Goal: Task Accomplishment & Management: Manage account settings

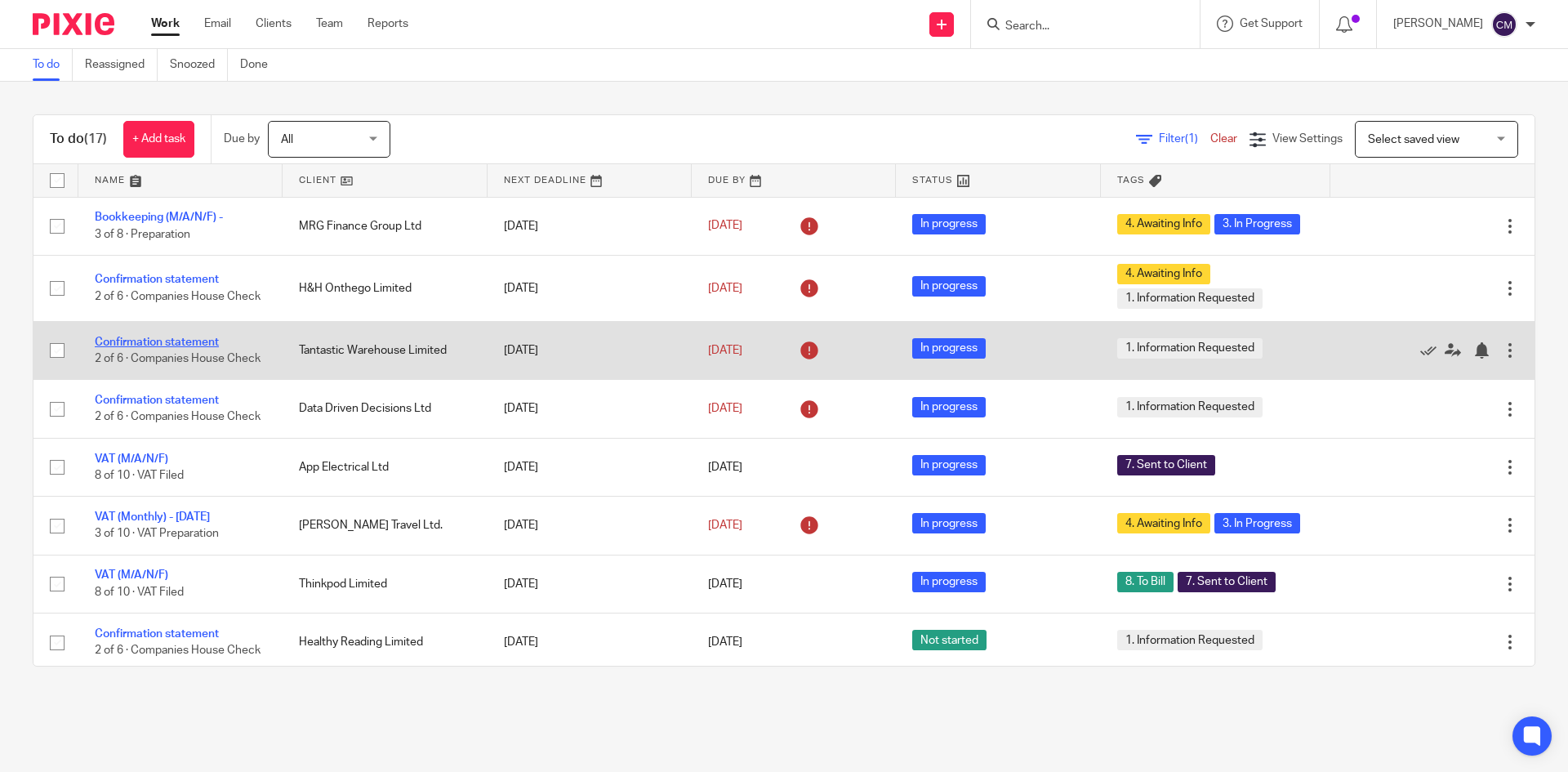
click at [141, 336] on link "Confirmation statement" at bounding box center [157, 341] width 124 height 11
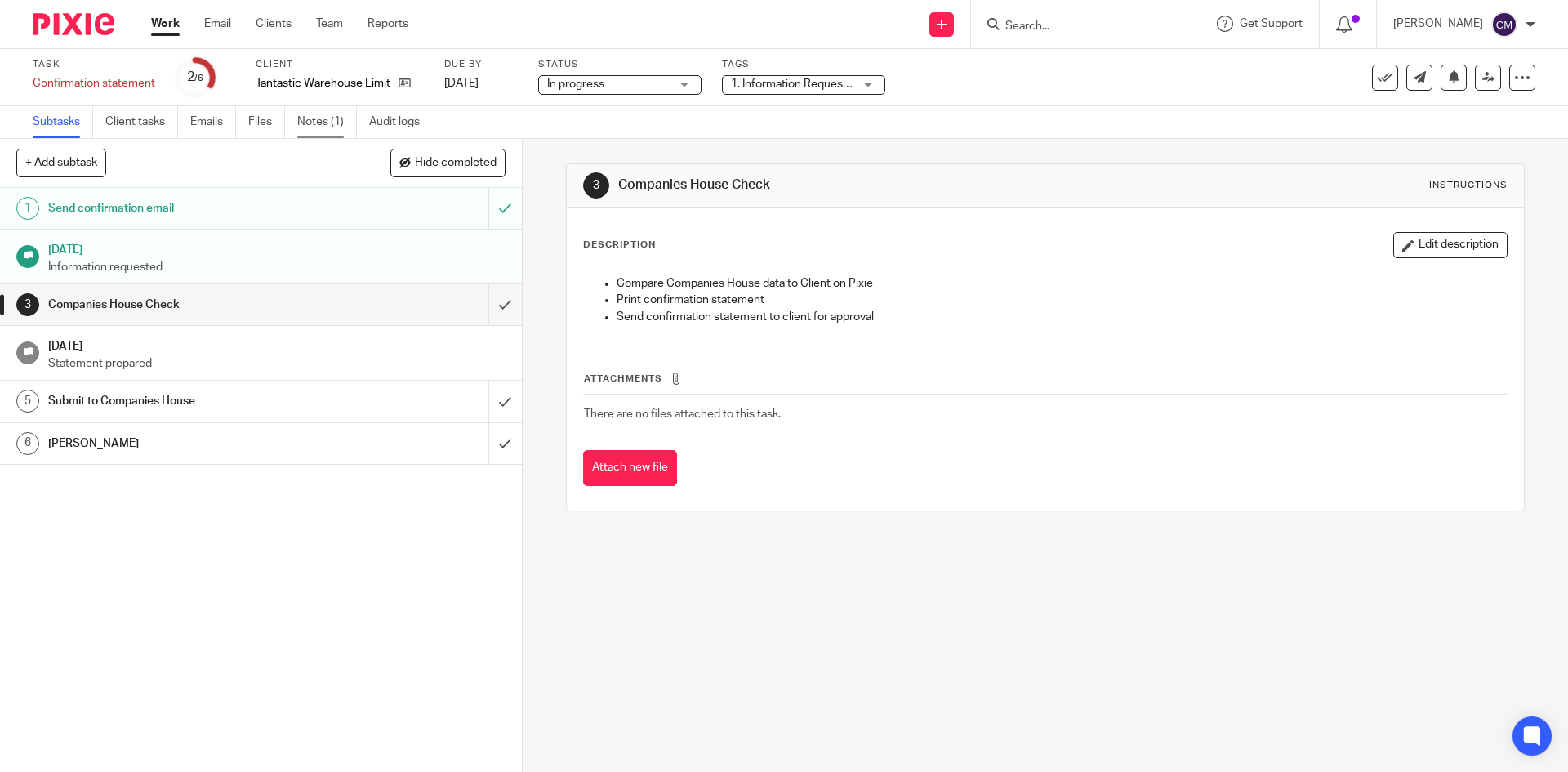
click at [313, 121] on link "Notes (1)" at bounding box center [327, 122] width 60 height 32
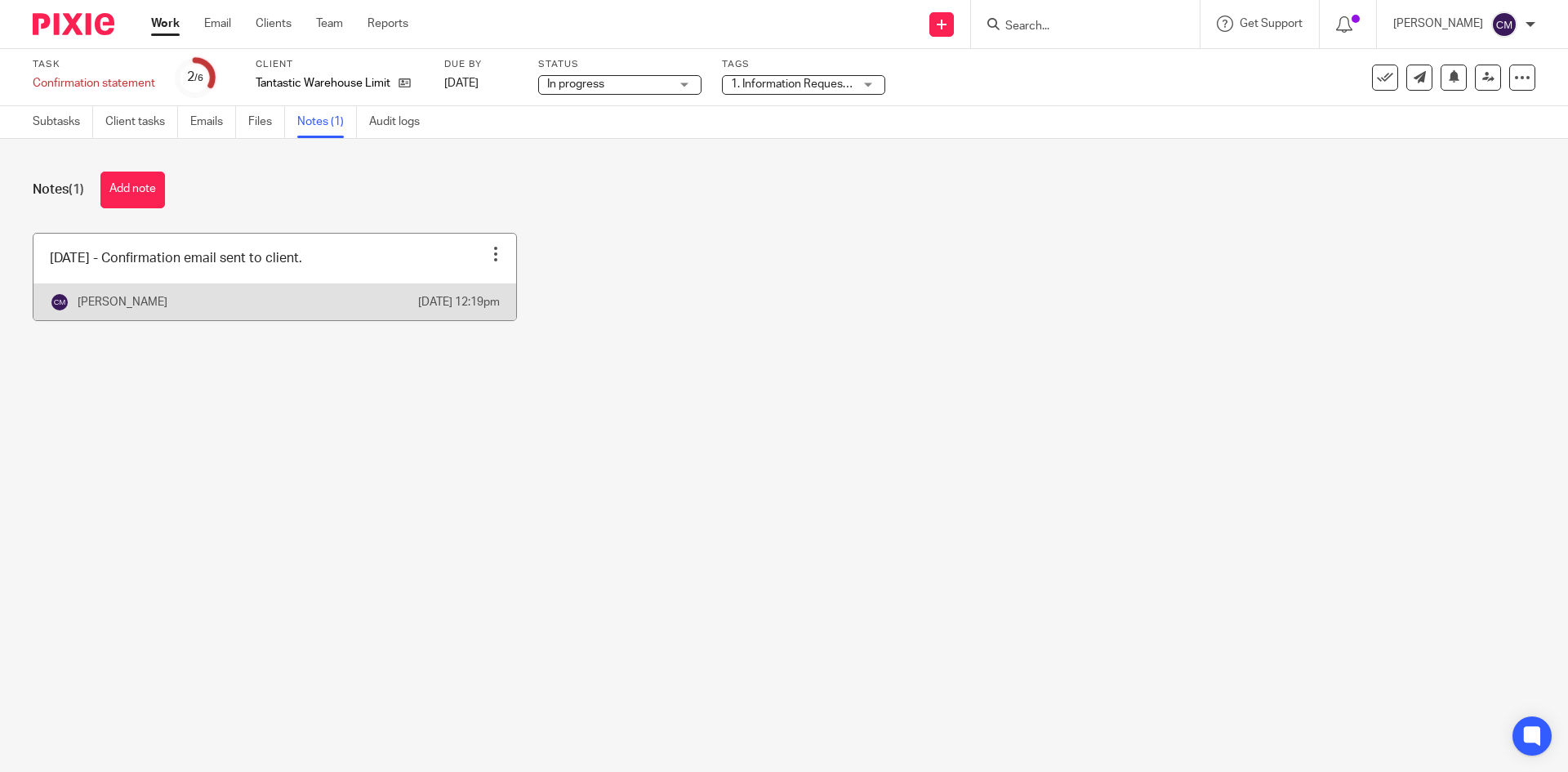
click at [491, 254] on div at bounding box center [496, 253] width 16 height 16
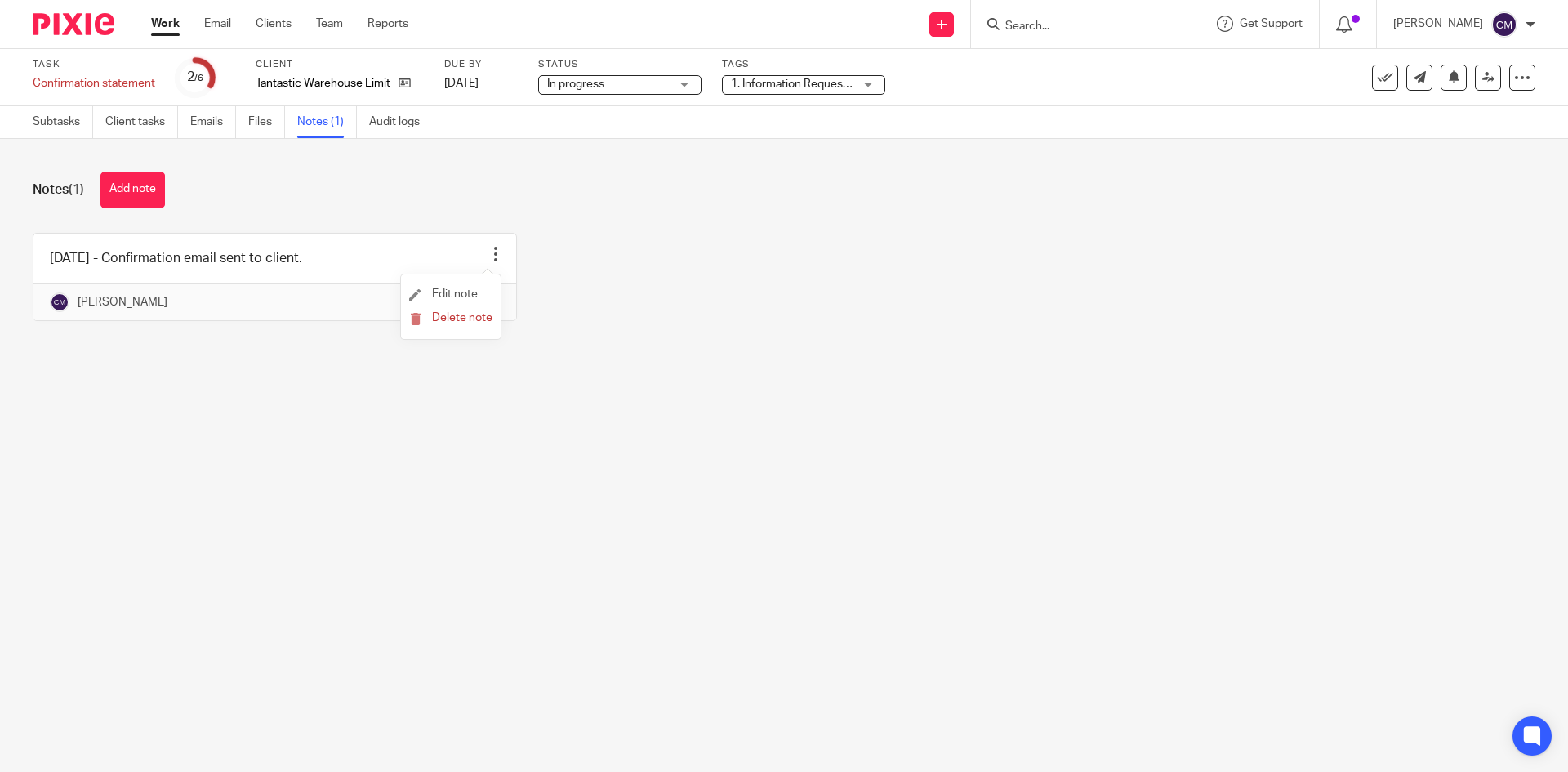
click at [469, 287] on li "Edit note" at bounding box center [451, 294] width 84 height 25
click at [445, 295] on span "Edit note" at bounding box center [455, 293] width 46 height 11
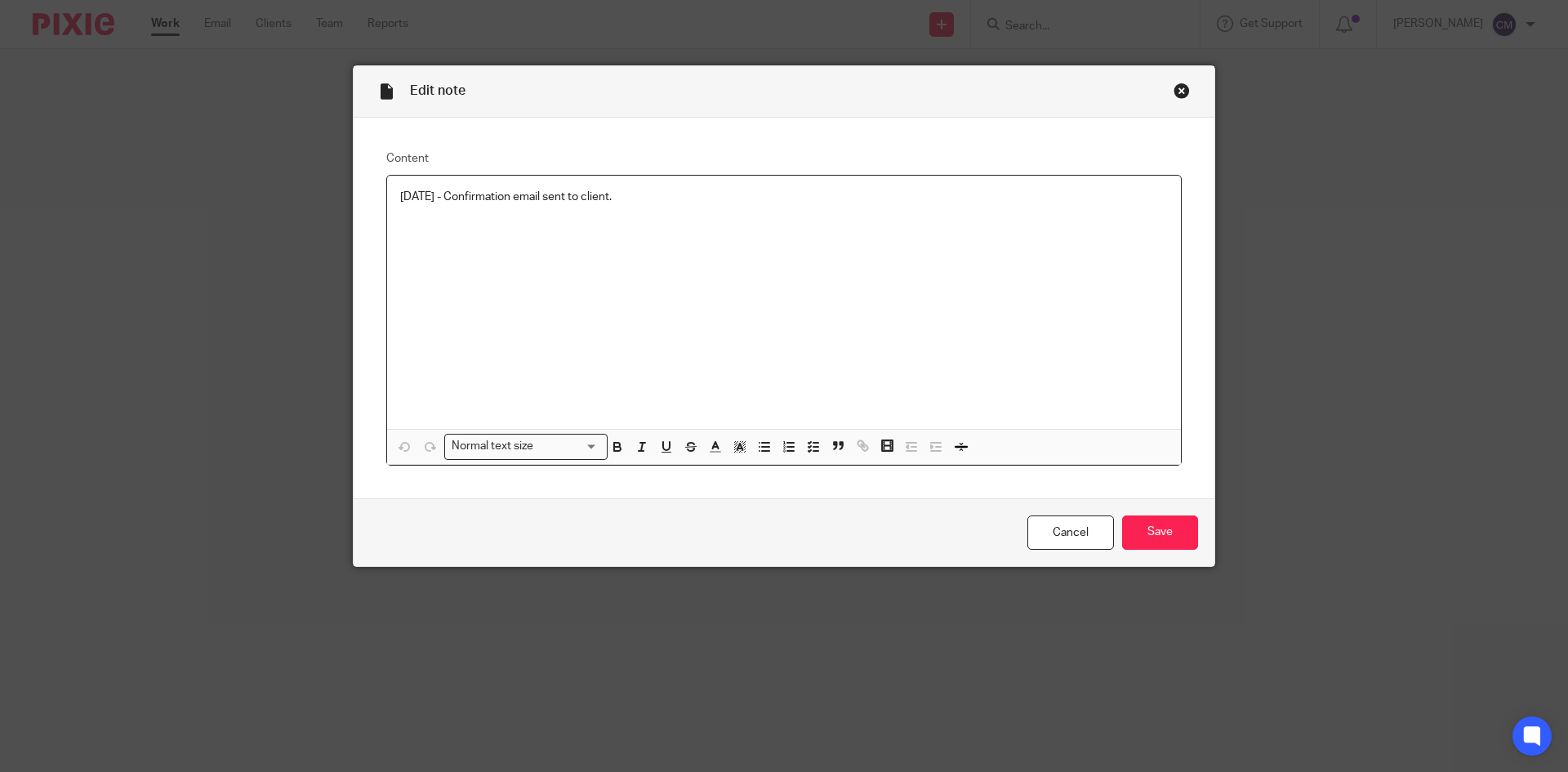
click at [598, 195] on p "15/09/2025 - Confirmation email sent to client." at bounding box center [784, 196] width 768 height 16
click at [701, 196] on p "15/09/2025 - Confirmation email sent to client." at bounding box center [784, 196] width 768 height 16
click at [1128, 526] on input "Save" at bounding box center [1160, 533] width 76 height 35
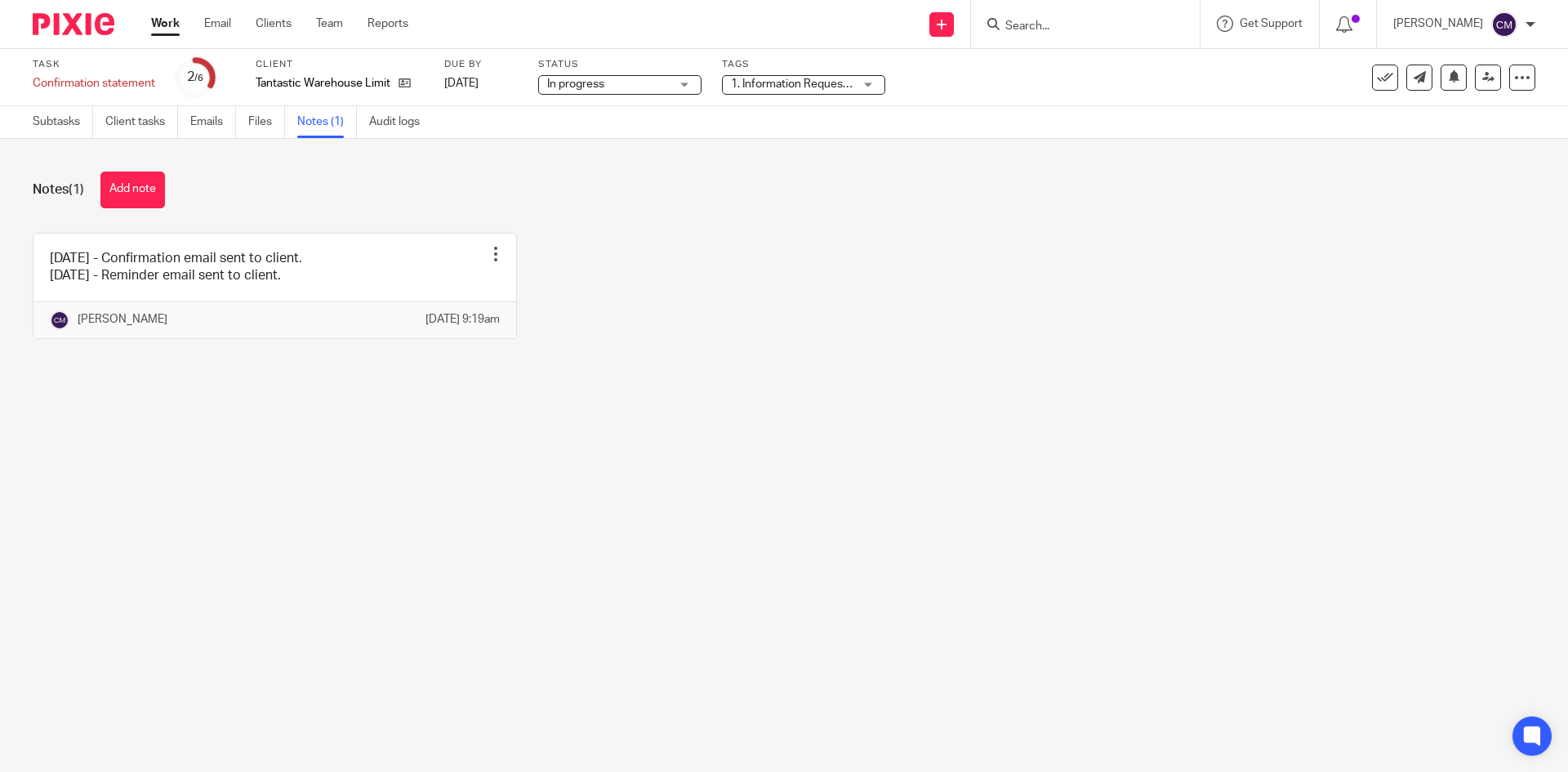
click at [165, 25] on link "Work" at bounding box center [165, 24] width 29 height 16
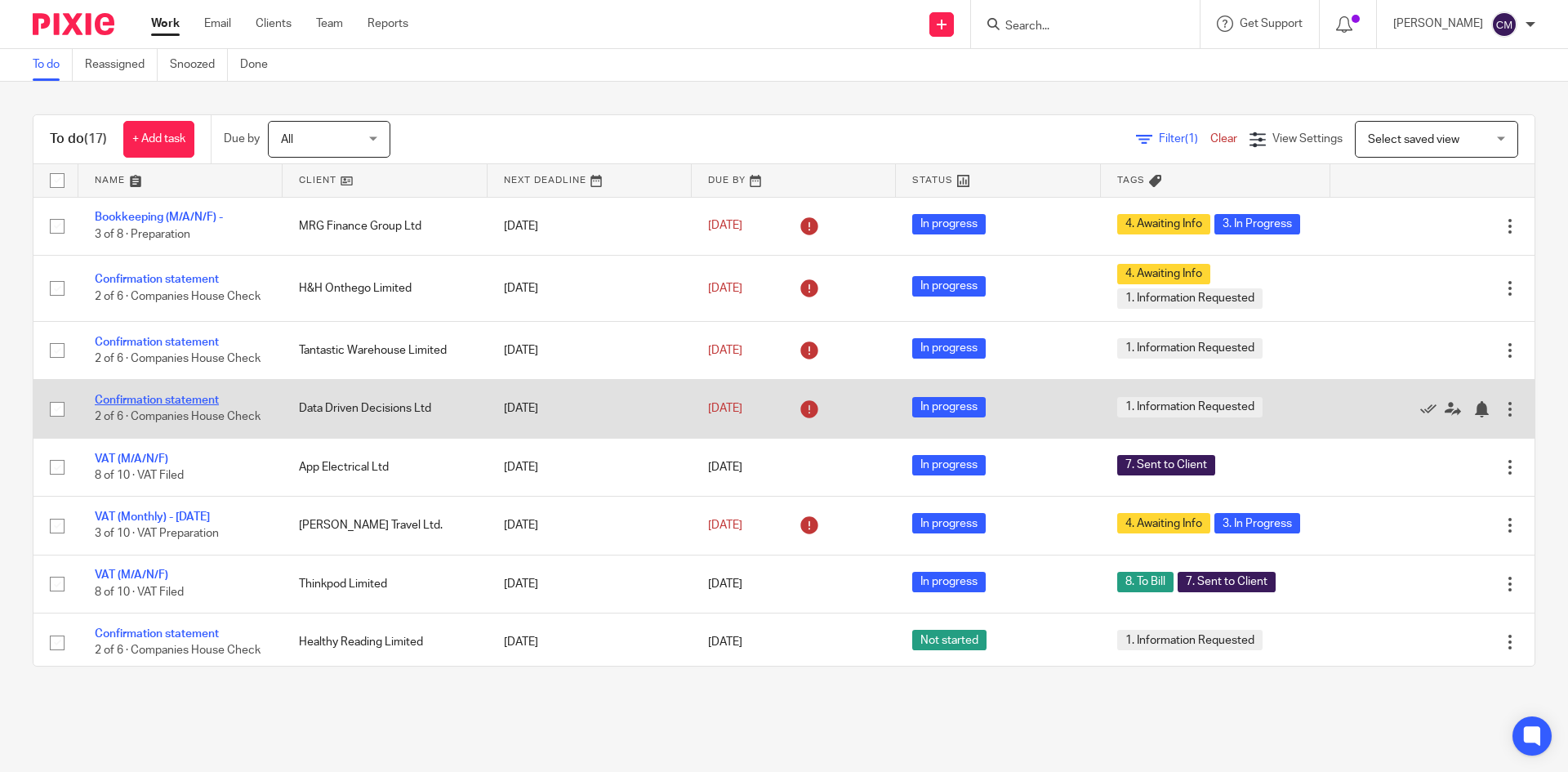
click at [187, 406] on link "Confirmation statement" at bounding box center [157, 400] width 124 height 11
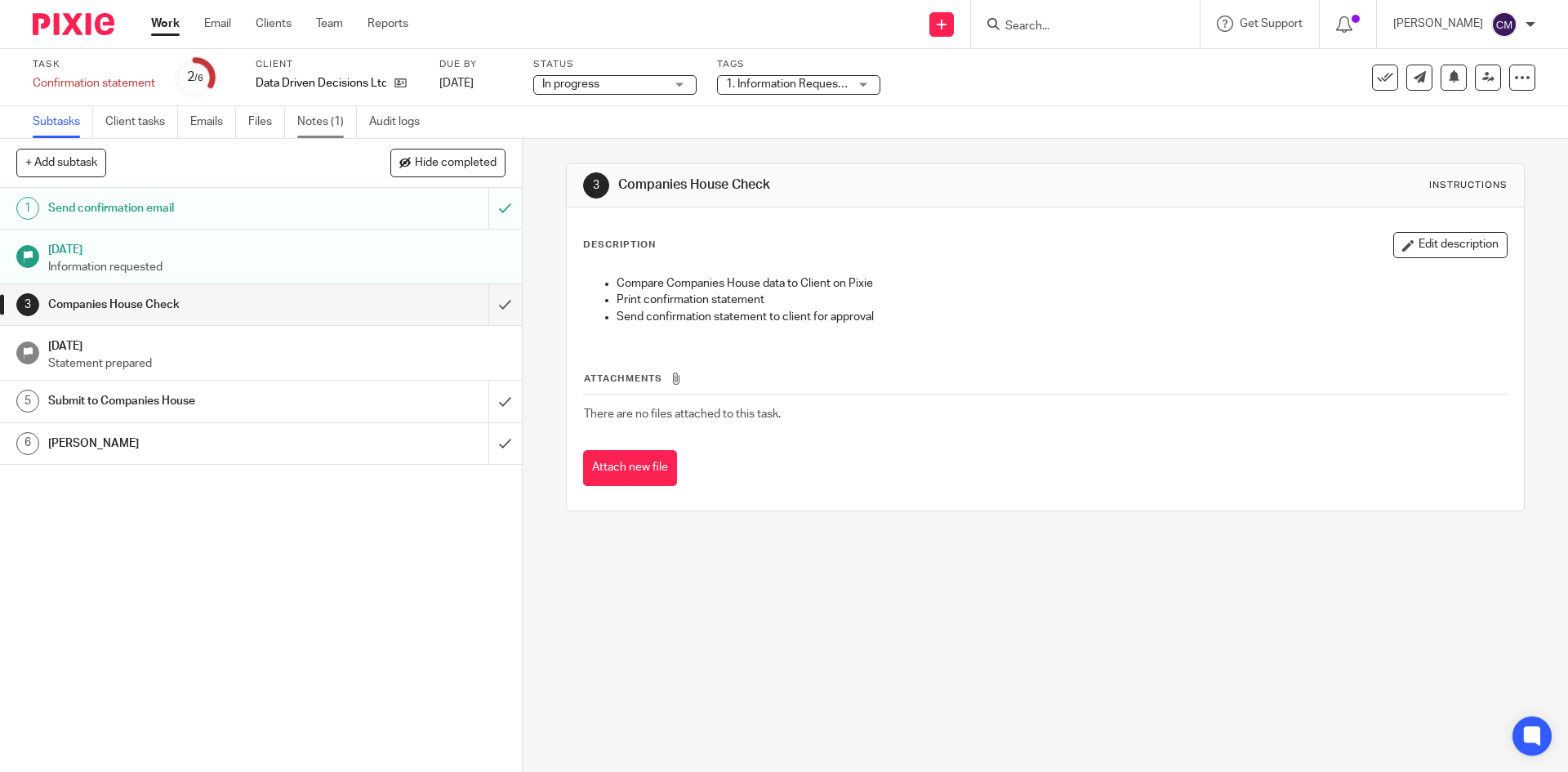
click at [335, 125] on link "Notes (1)" at bounding box center [327, 122] width 60 height 32
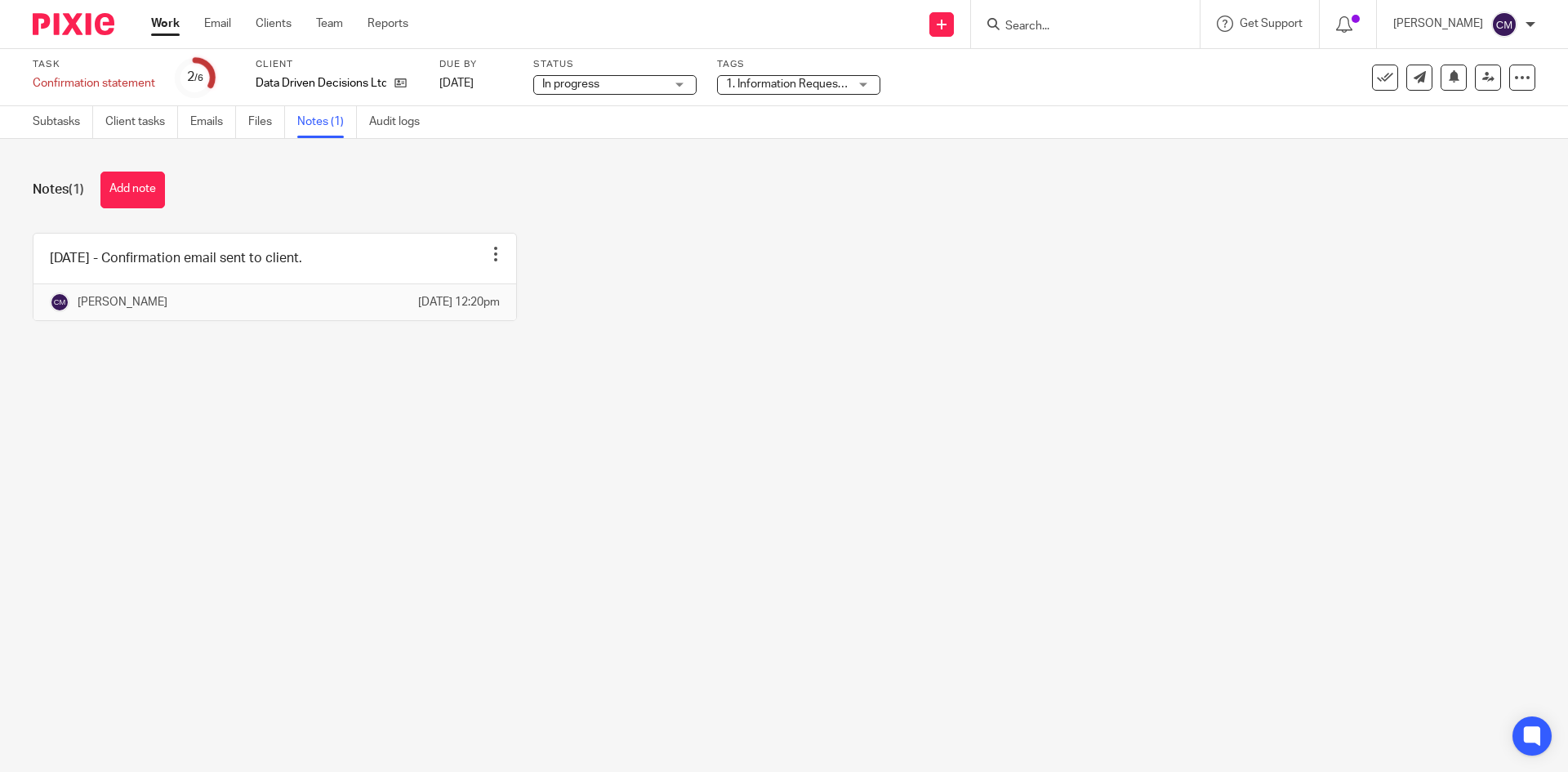
click at [492, 264] on div "Edit note Delete note" at bounding box center [496, 253] width 25 height 25
click at [478, 293] on span "Edit note" at bounding box center [455, 293] width 46 height 11
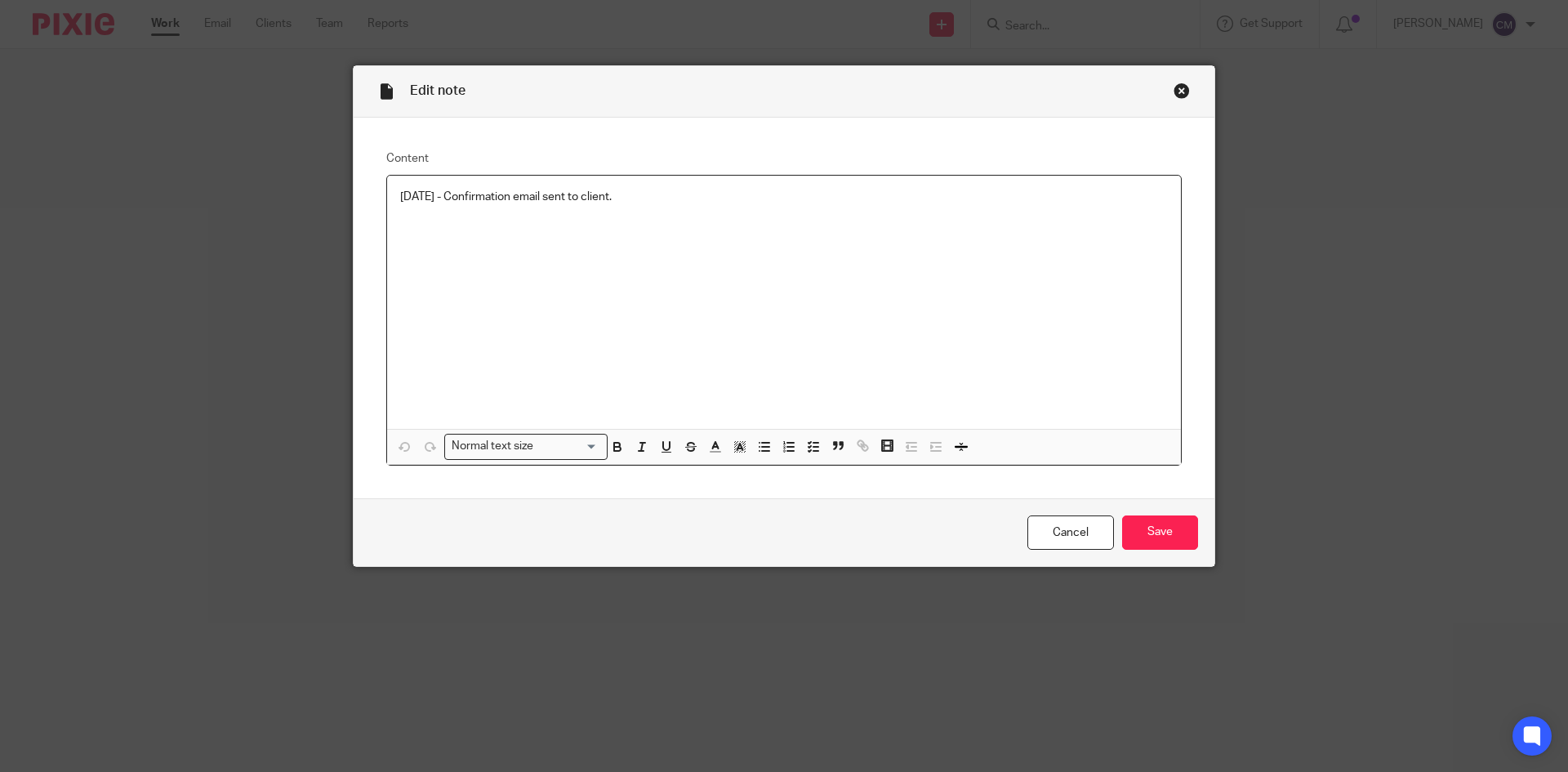
click at [665, 212] on div "15/09/2025 - Confirmation email sent to client." at bounding box center [784, 302] width 794 height 253
click at [1189, 533] on input "Save" at bounding box center [1160, 533] width 76 height 35
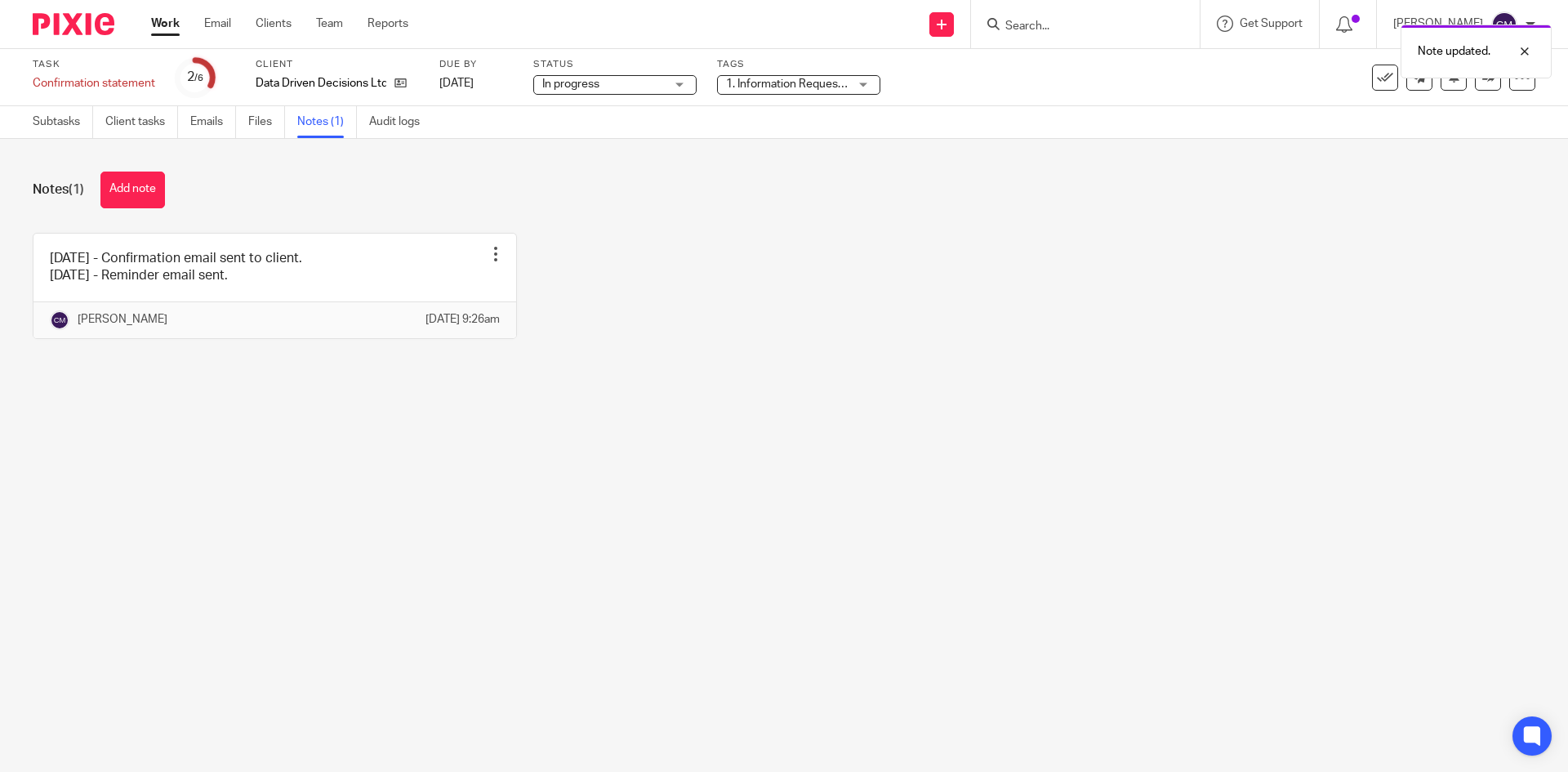
click at [157, 31] on link "Work" at bounding box center [165, 24] width 29 height 16
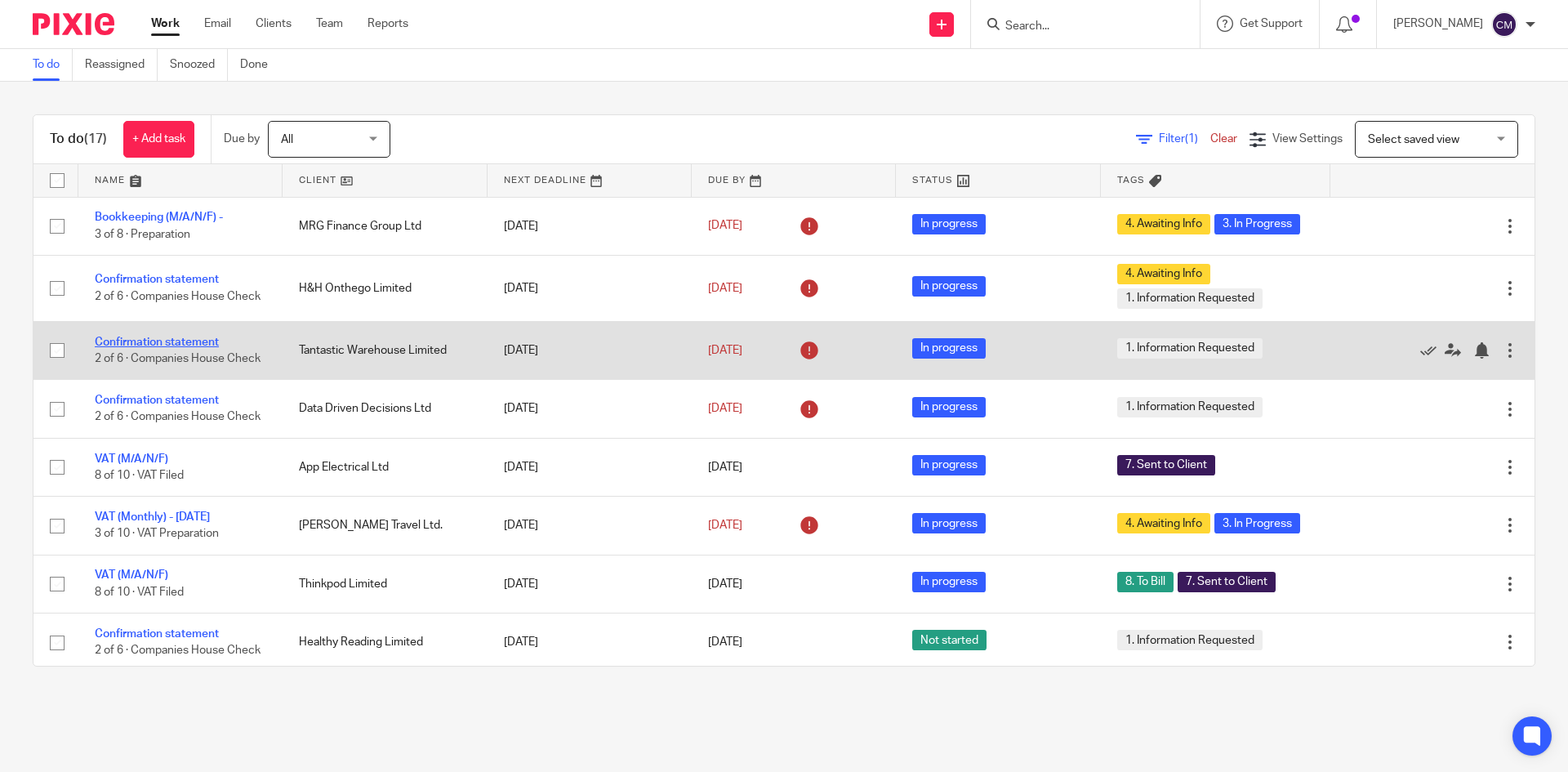
click at [162, 336] on link "Confirmation statement" at bounding box center [157, 341] width 124 height 11
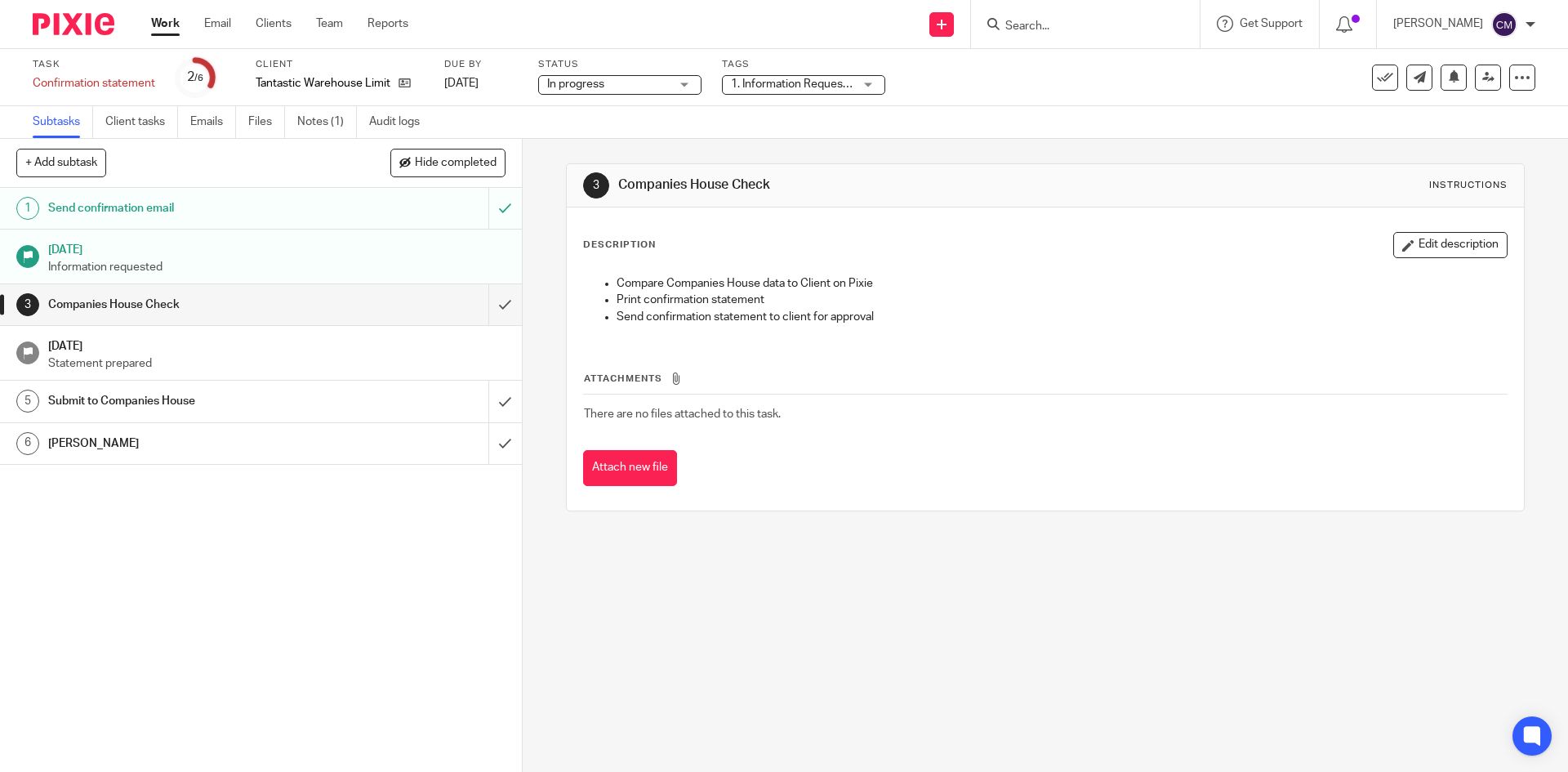
click at [814, 77] on span "1. Information Requested" at bounding box center [792, 84] width 123 height 17
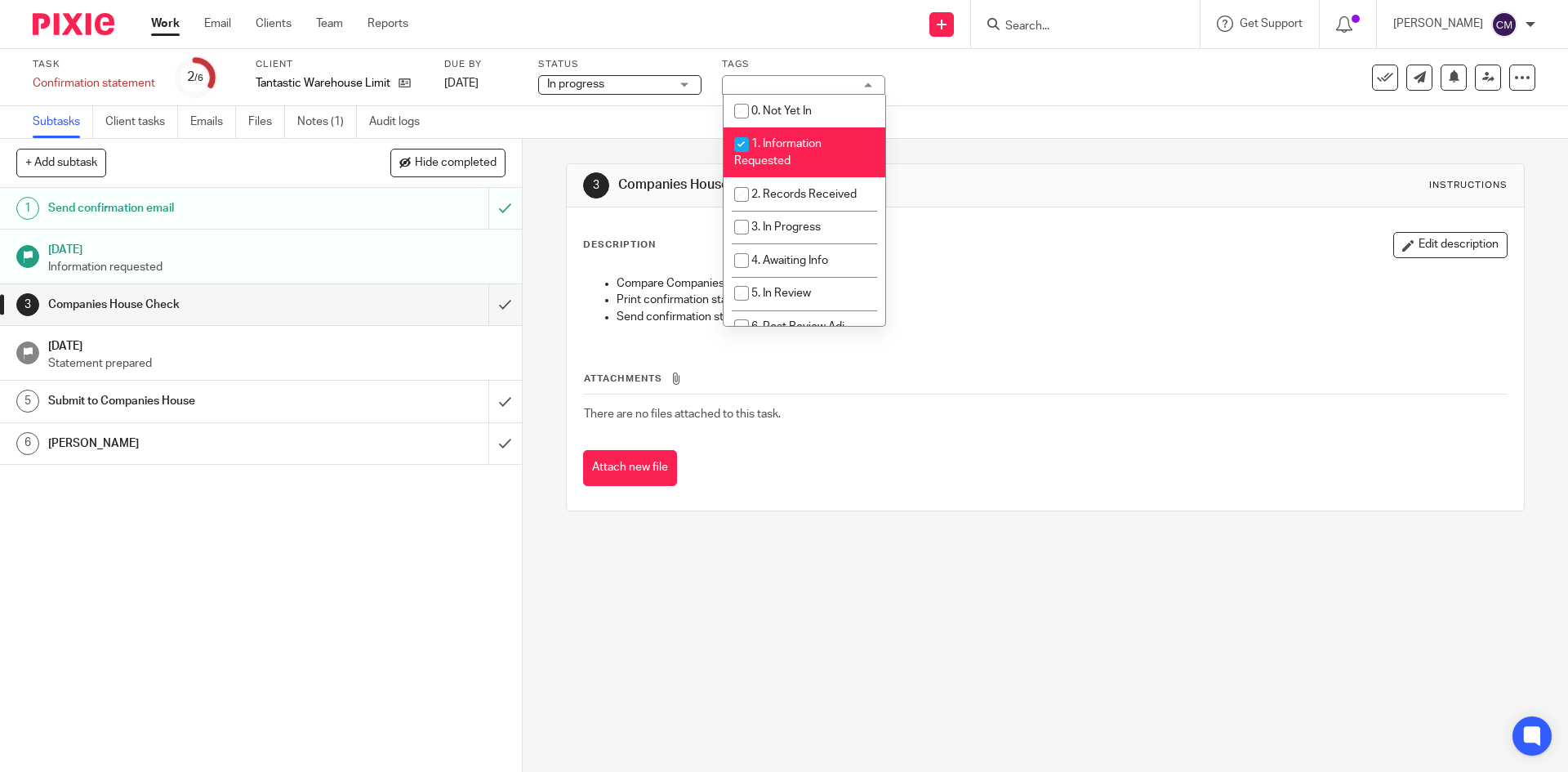
click at [811, 84] on div "1. Information Requested" at bounding box center [804, 85] width 164 height 20
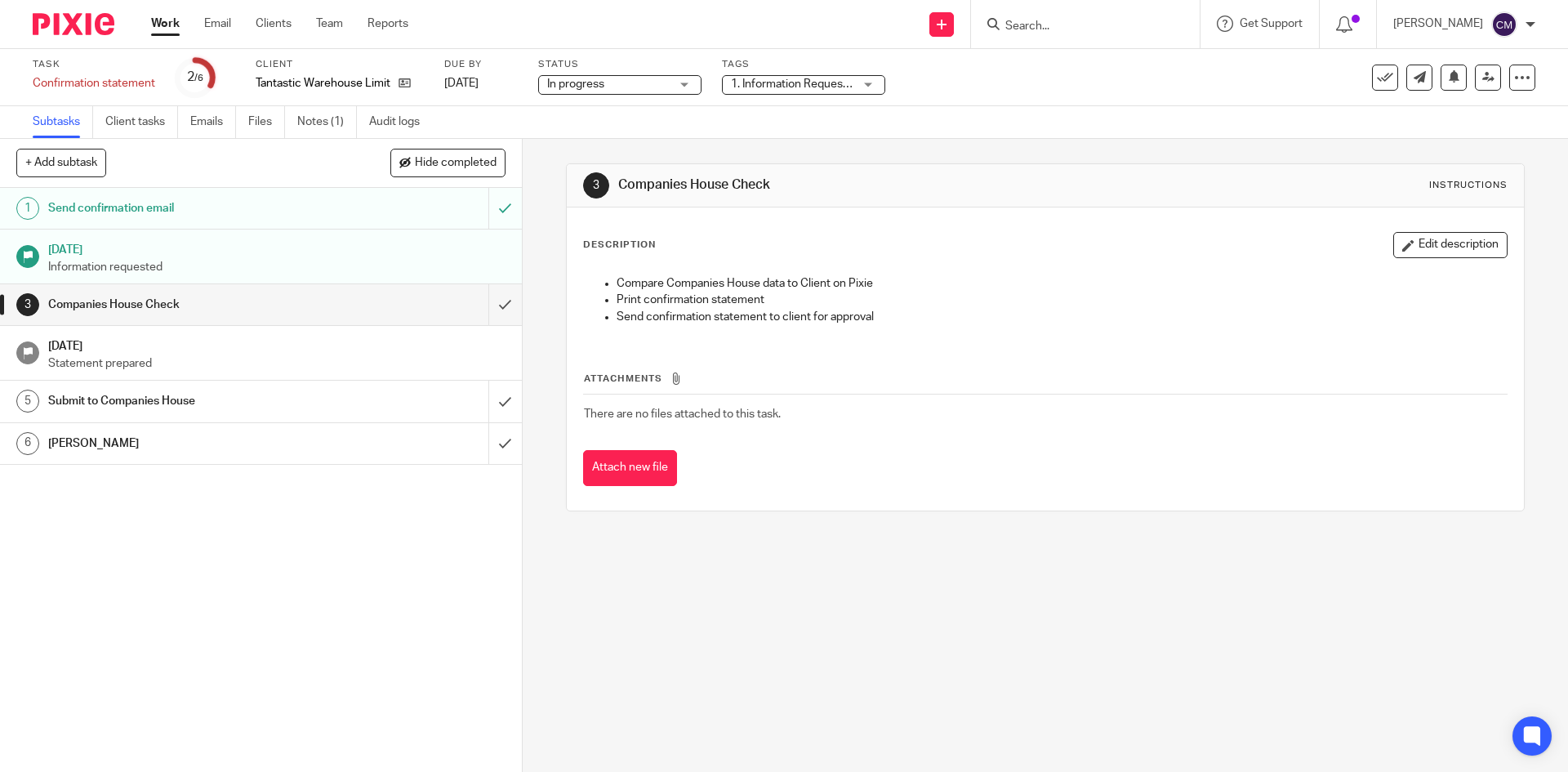
click at [841, 81] on span "1. Information Requested" at bounding box center [795, 84] width 129 height 11
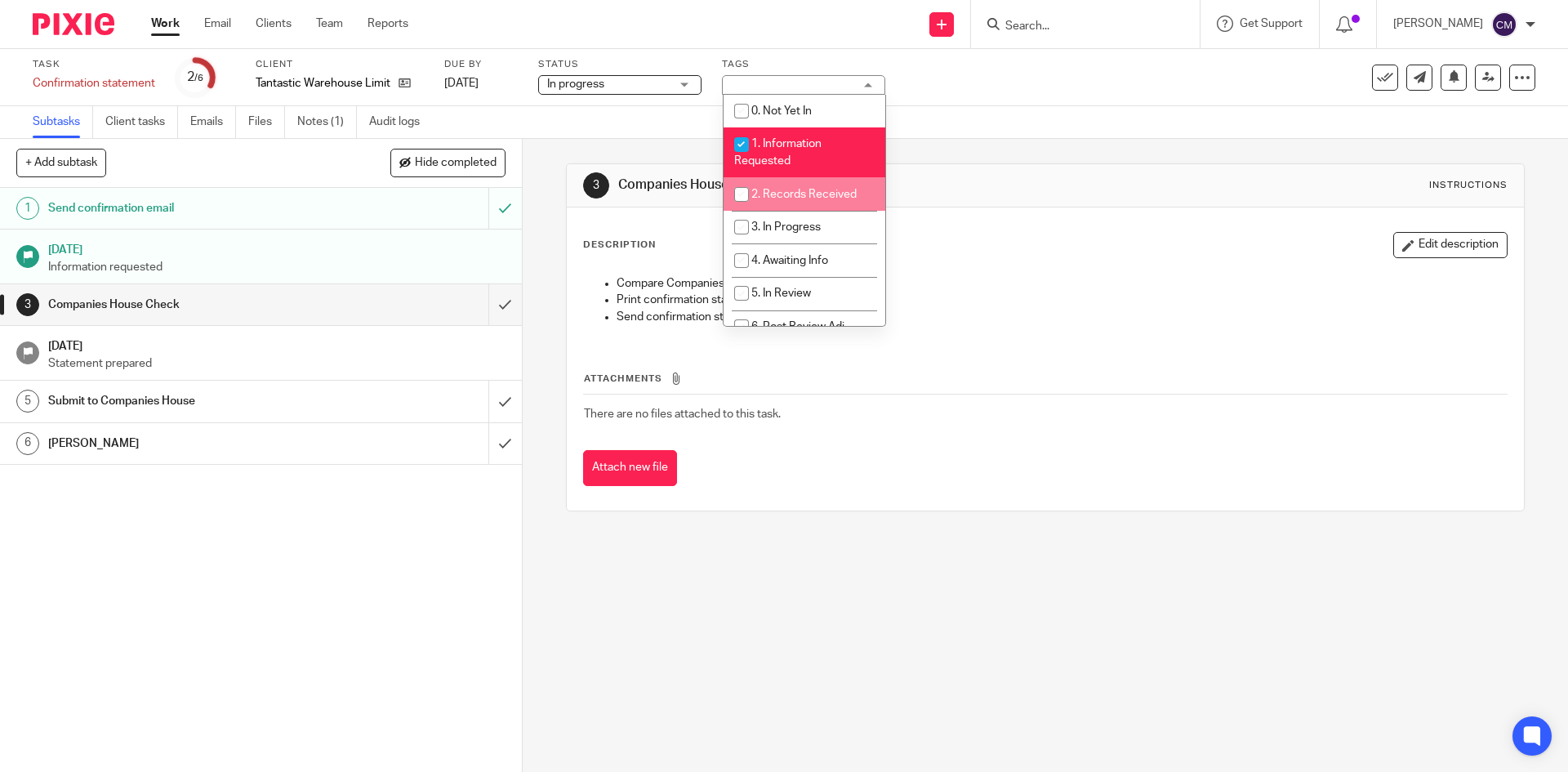
click at [819, 196] on span "2. Records Received" at bounding box center [804, 193] width 106 height 11
checkbox input "false"
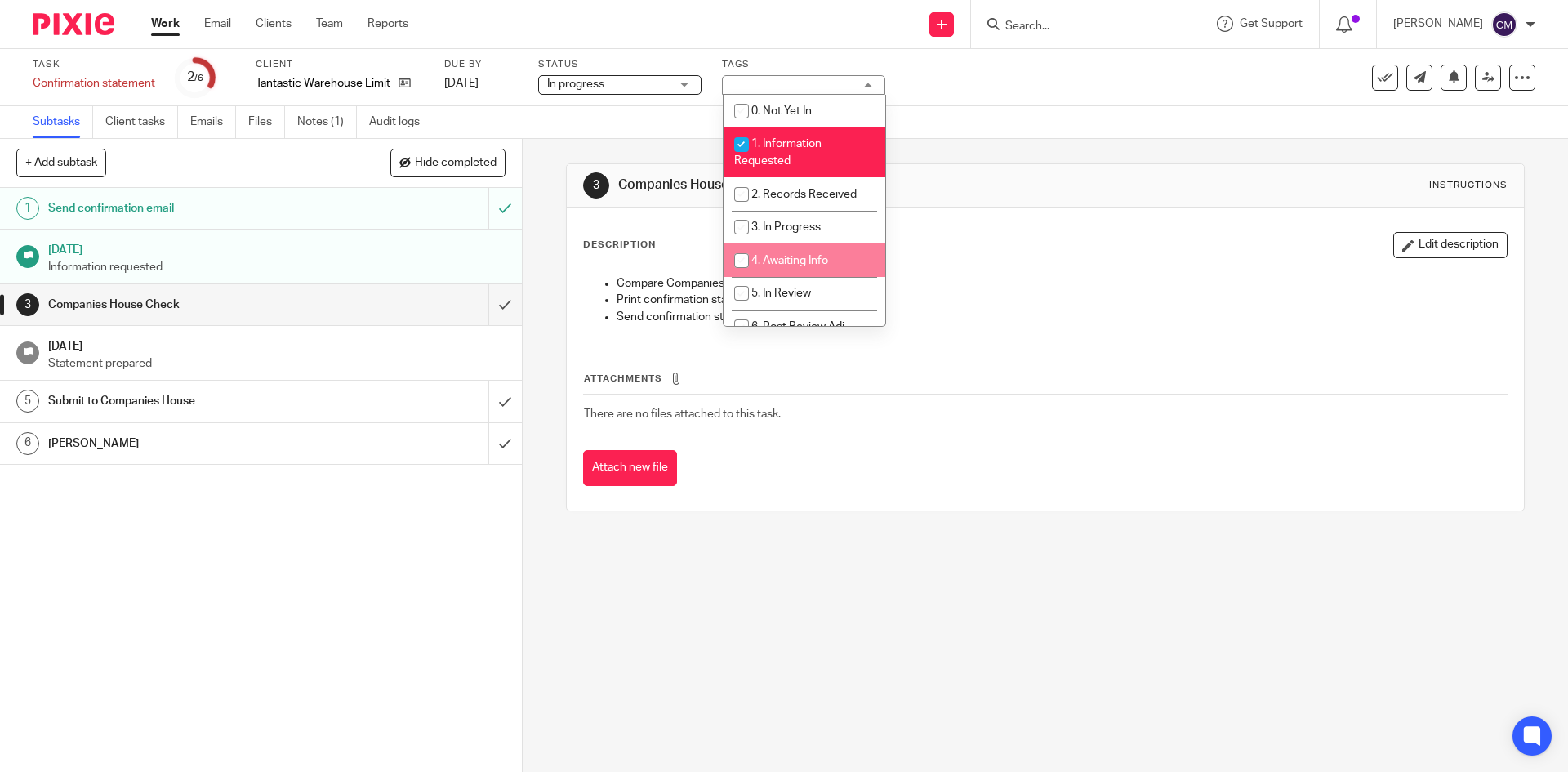
click at [826, 253] on li "4. Awaiting Info" at bounding box center [805, 260] width 162 height 34
checkbox input "true"
click at [172, 23] on link "Work" at bounding box center [165, 24] width 29 height 16
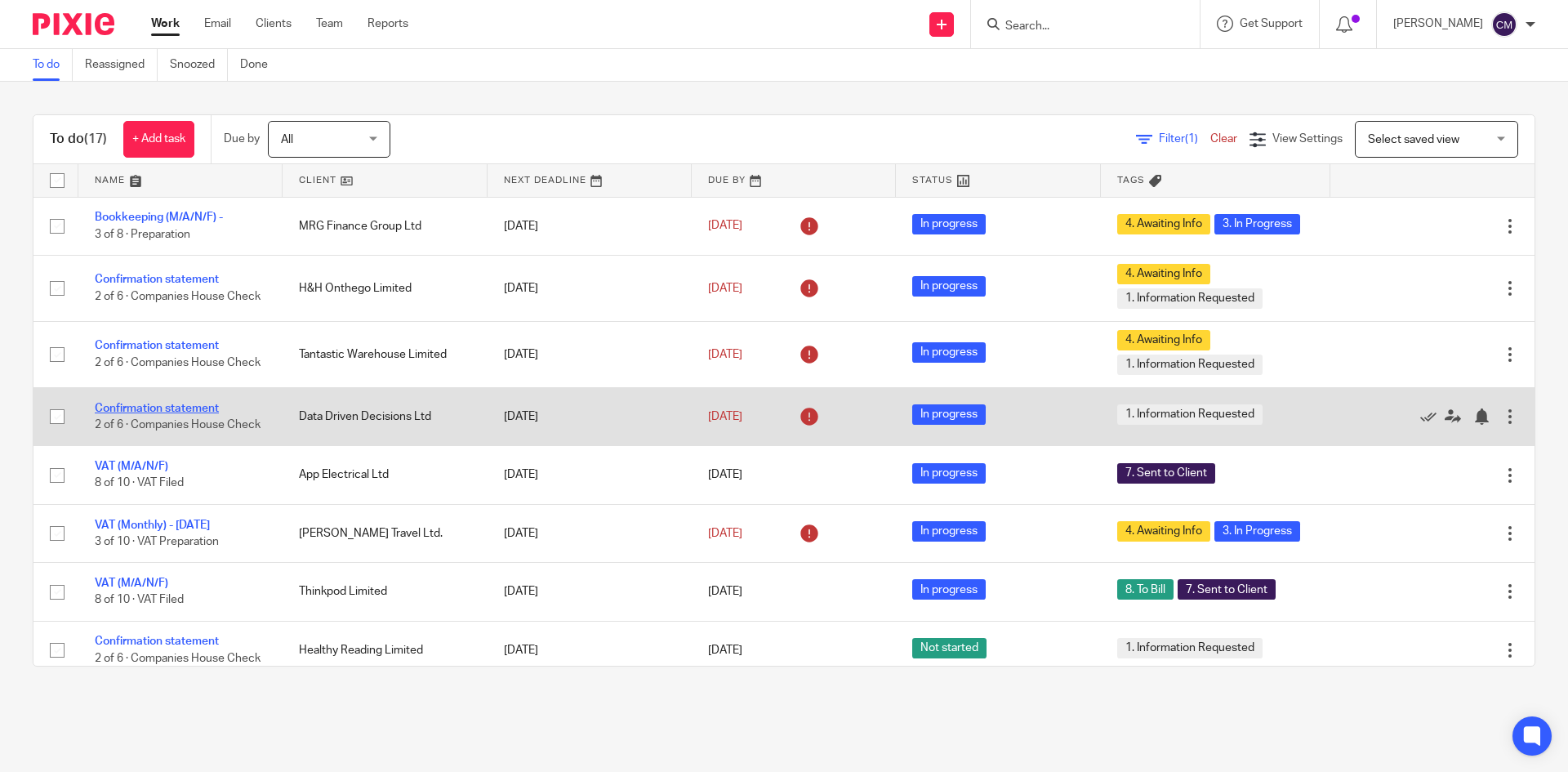
click at [170, 404] on link "Confirmation statement" at bounding box center [157, 408] width 124 height 11
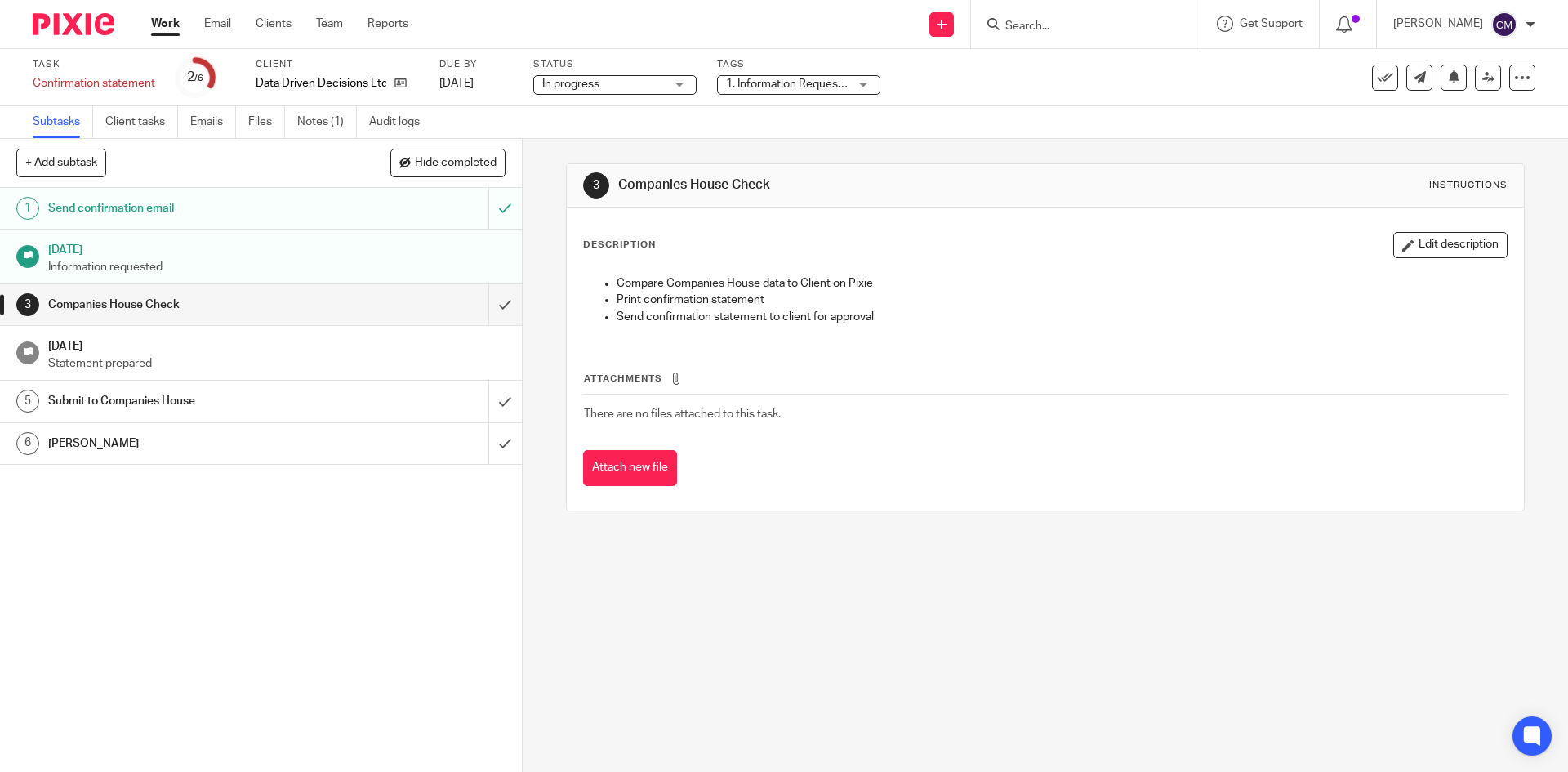
click at [767, 87] on span "1. Information Requested" at bounding box center [790, 84] width 129 height 11
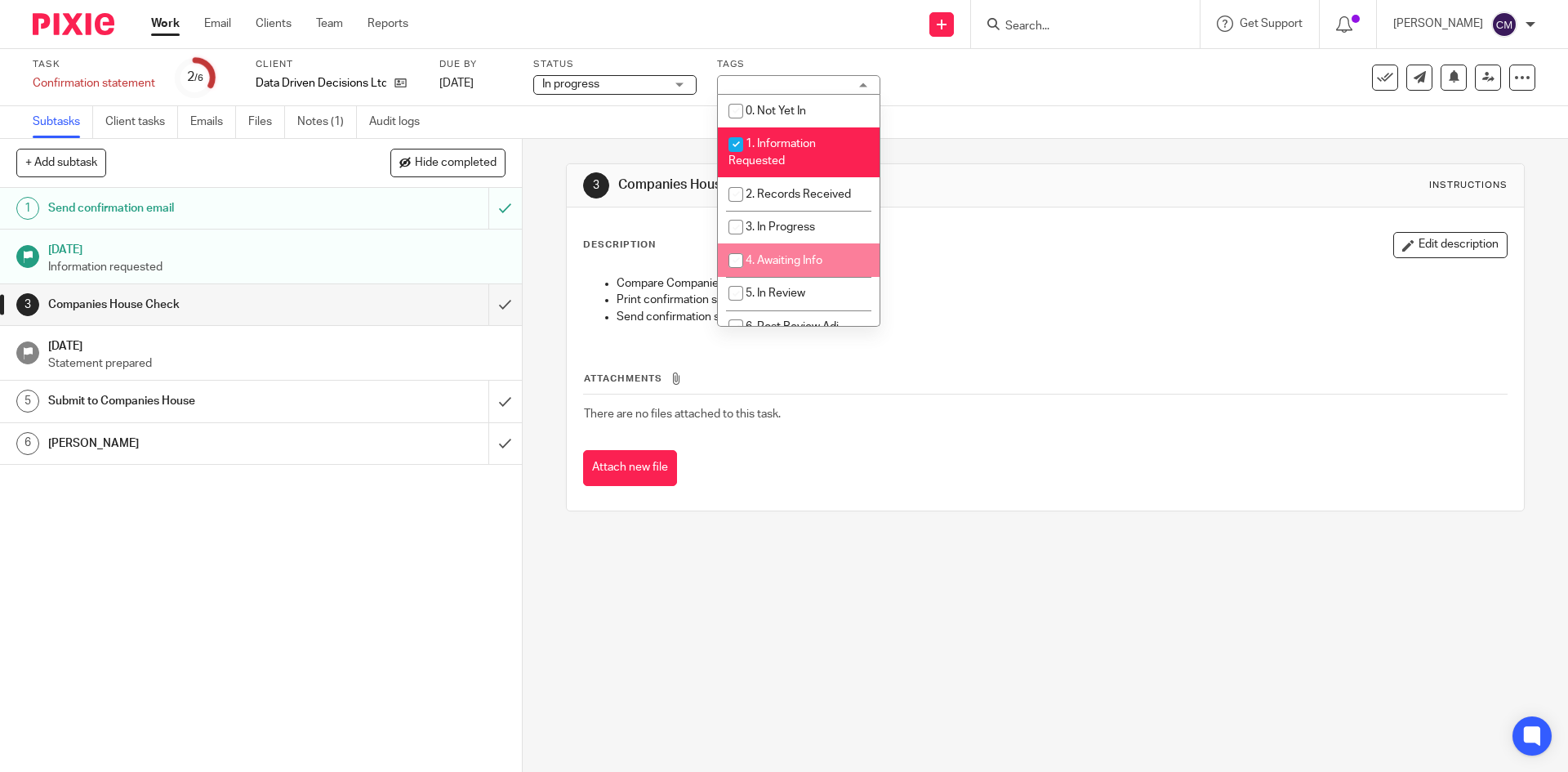
click at [780, 250] on li "4. Awaiting Info" at bounding box center [799, 260] width 162 height 34
checkbox input "true"
click at [158, 26] on link "Work" at bounding box center [165, 24] width 29 height 16
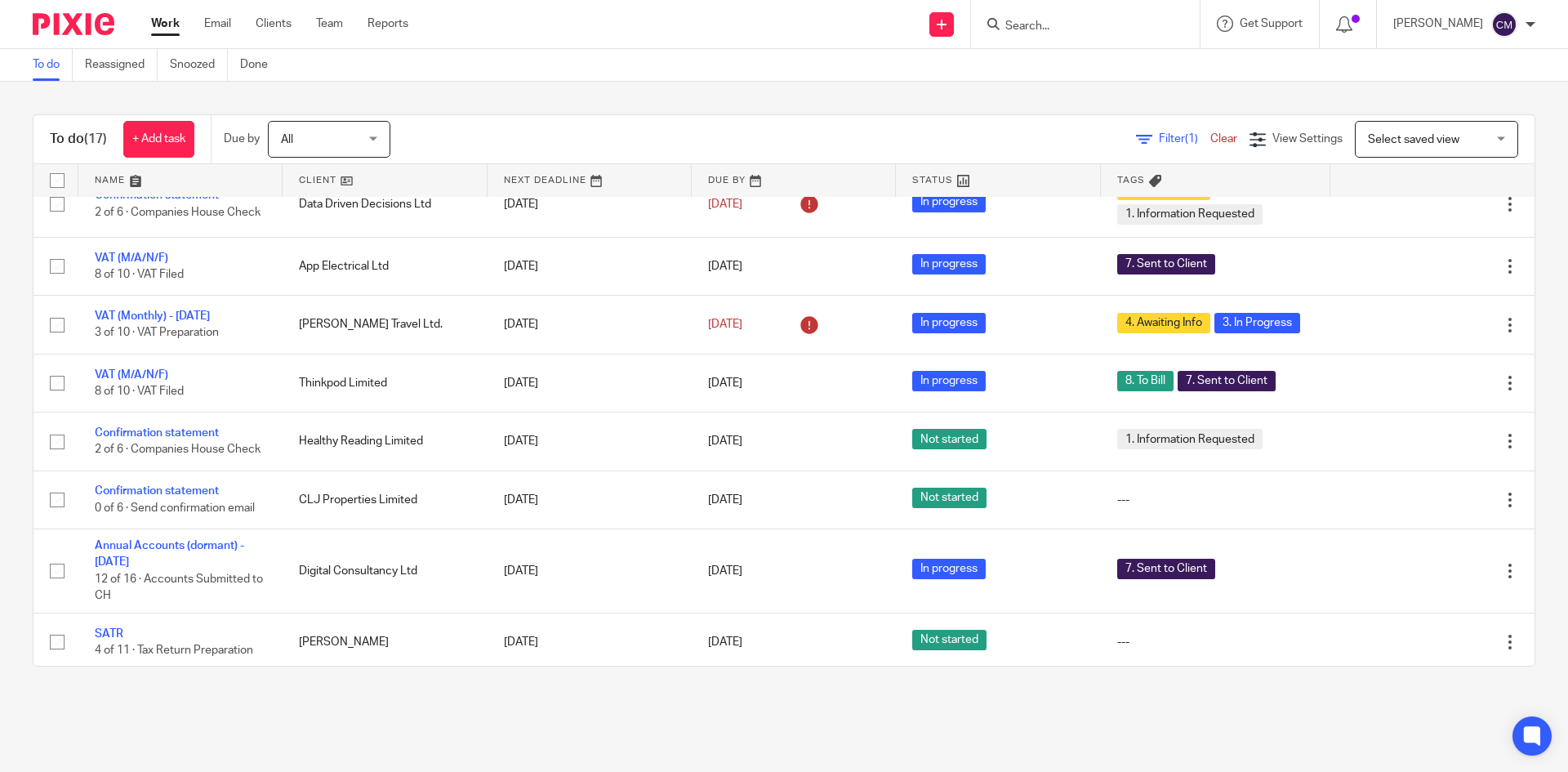
scroll to position [245, 0]
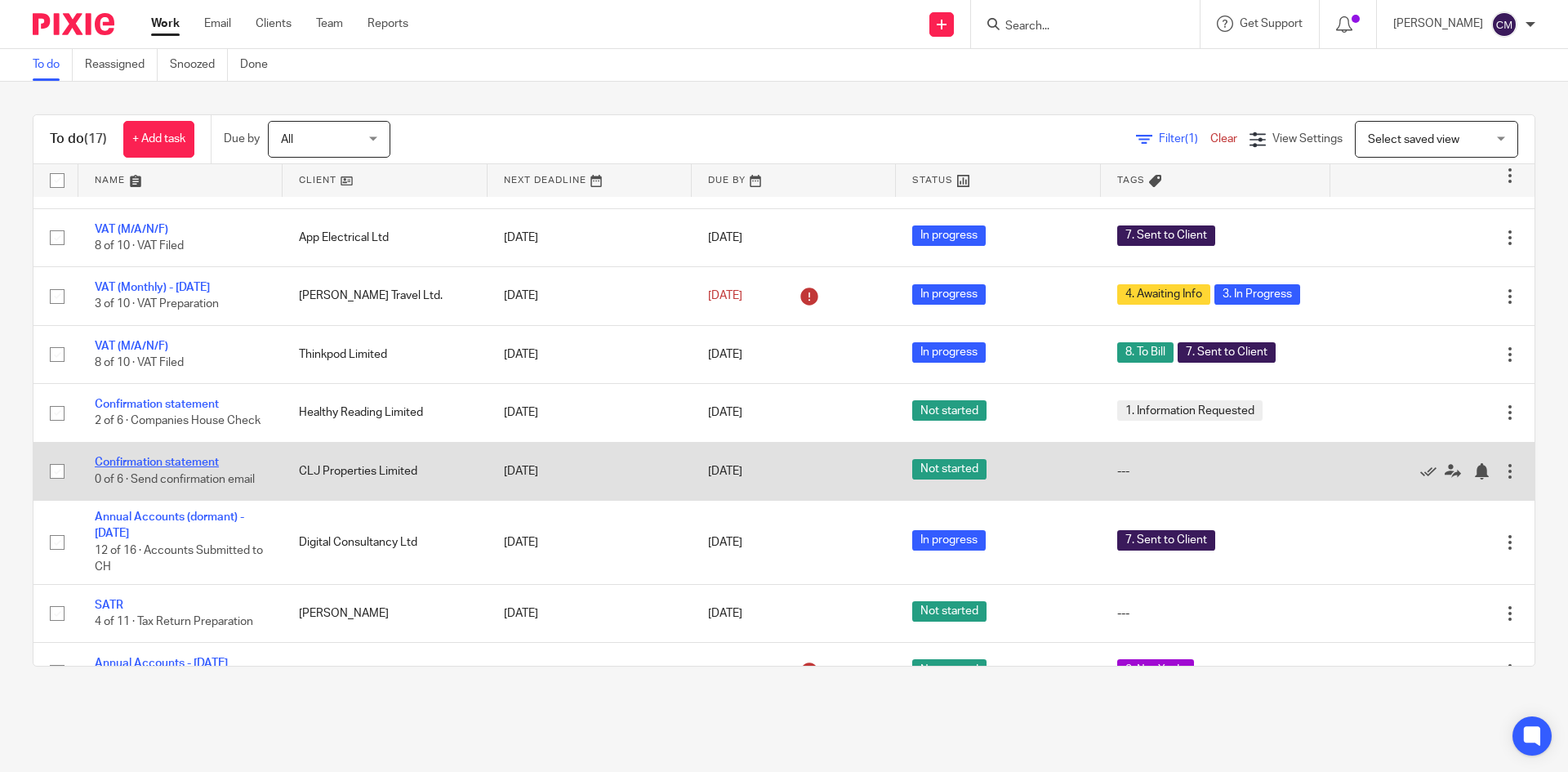
click at [205, 468] on link "Confirmation statement" at bounding box center [157, 462] width 124 height 11
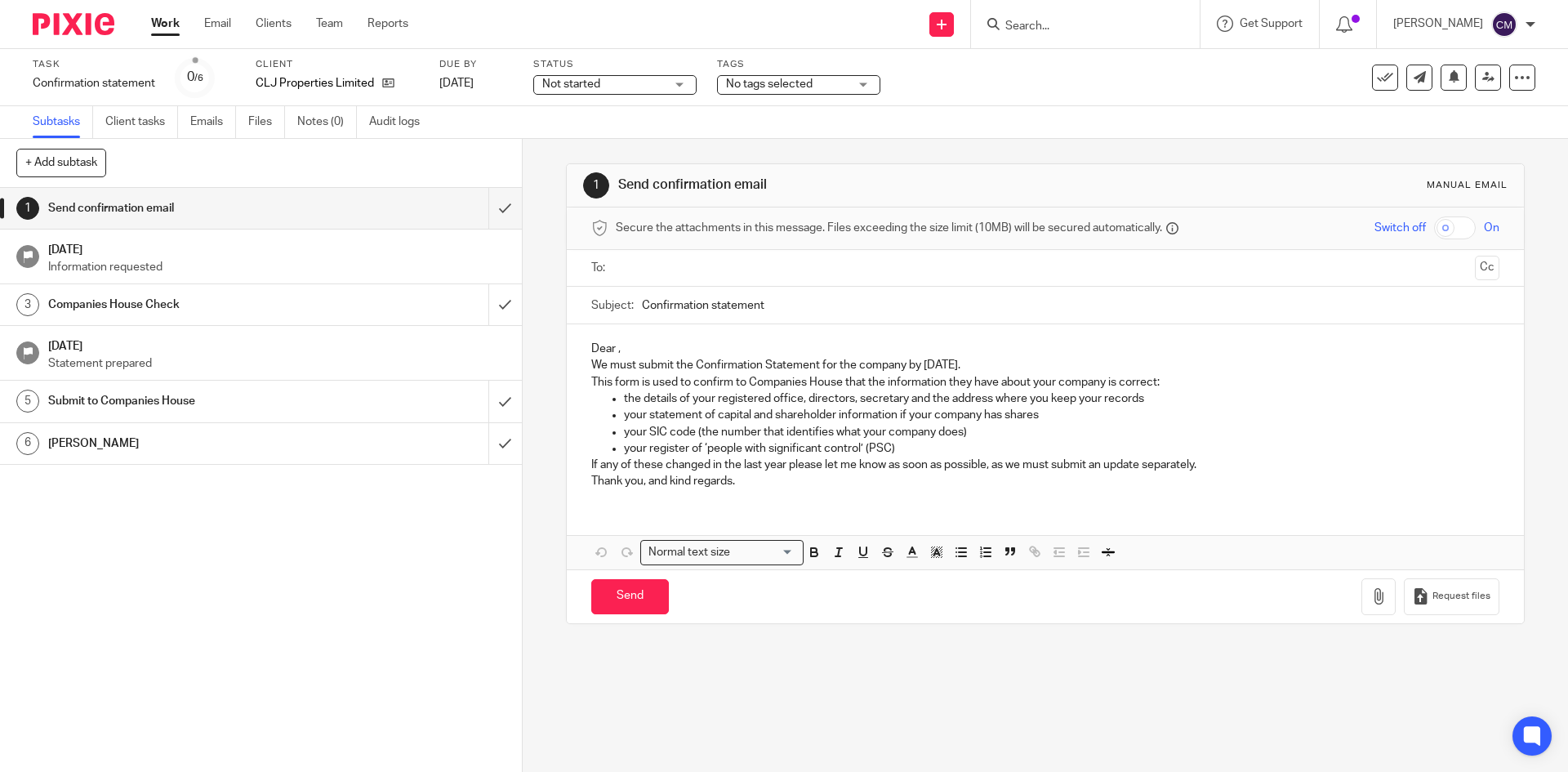
click at [686, 87] on div "Not started Not started" at bounding box center [615, 85] width 164 height 20
click at [615, 138] on li "In progress" at bounding box center [615, 145] width 162 height 34
click at [760, 85] on span "No tags selected" at bounding box center [769, 84] width 87 height 11
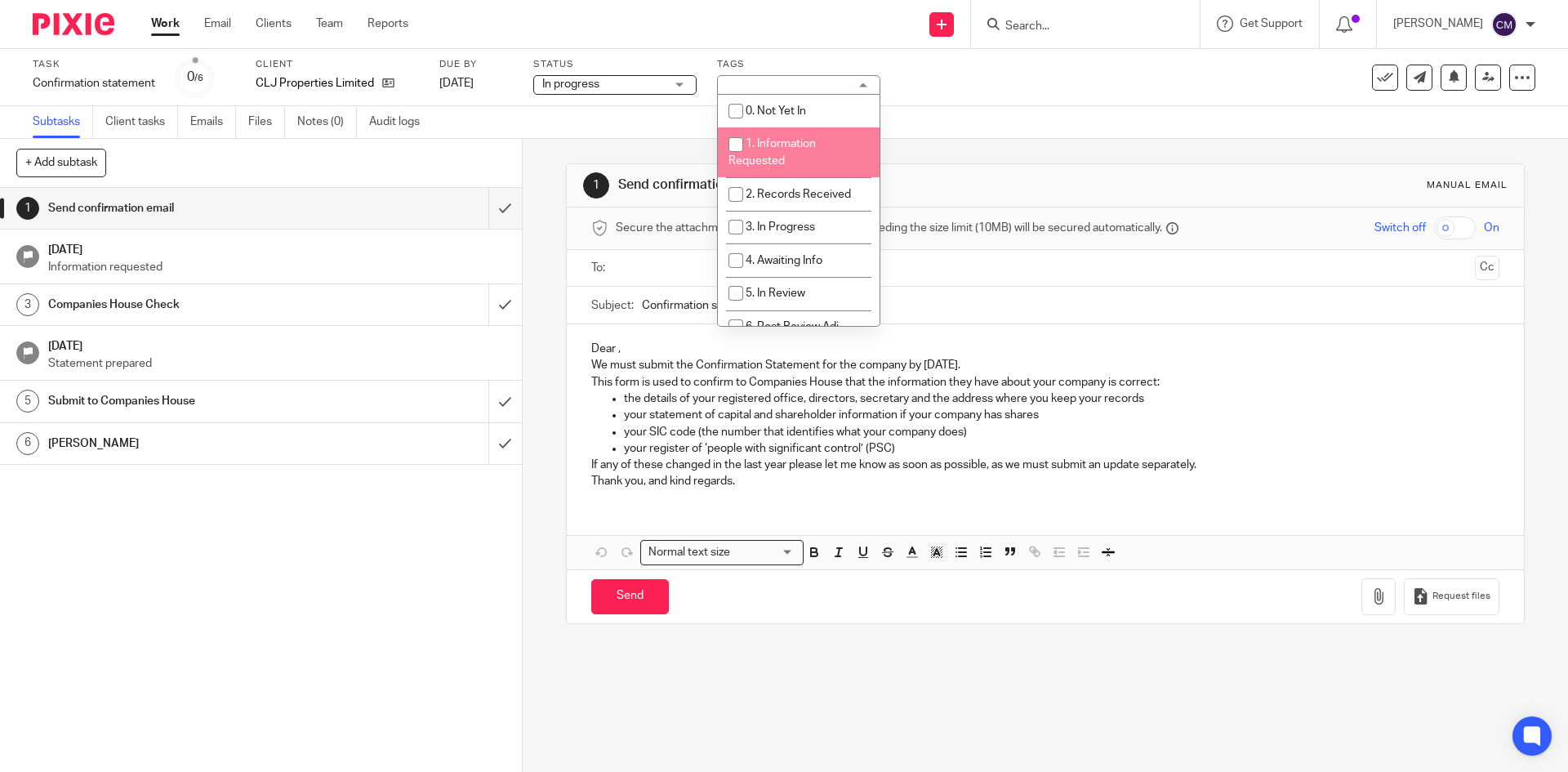
click at [768, 159] on span "1. Information Requested" at bounding box center [772, 152] width 88 height 29
checkbox input "true"
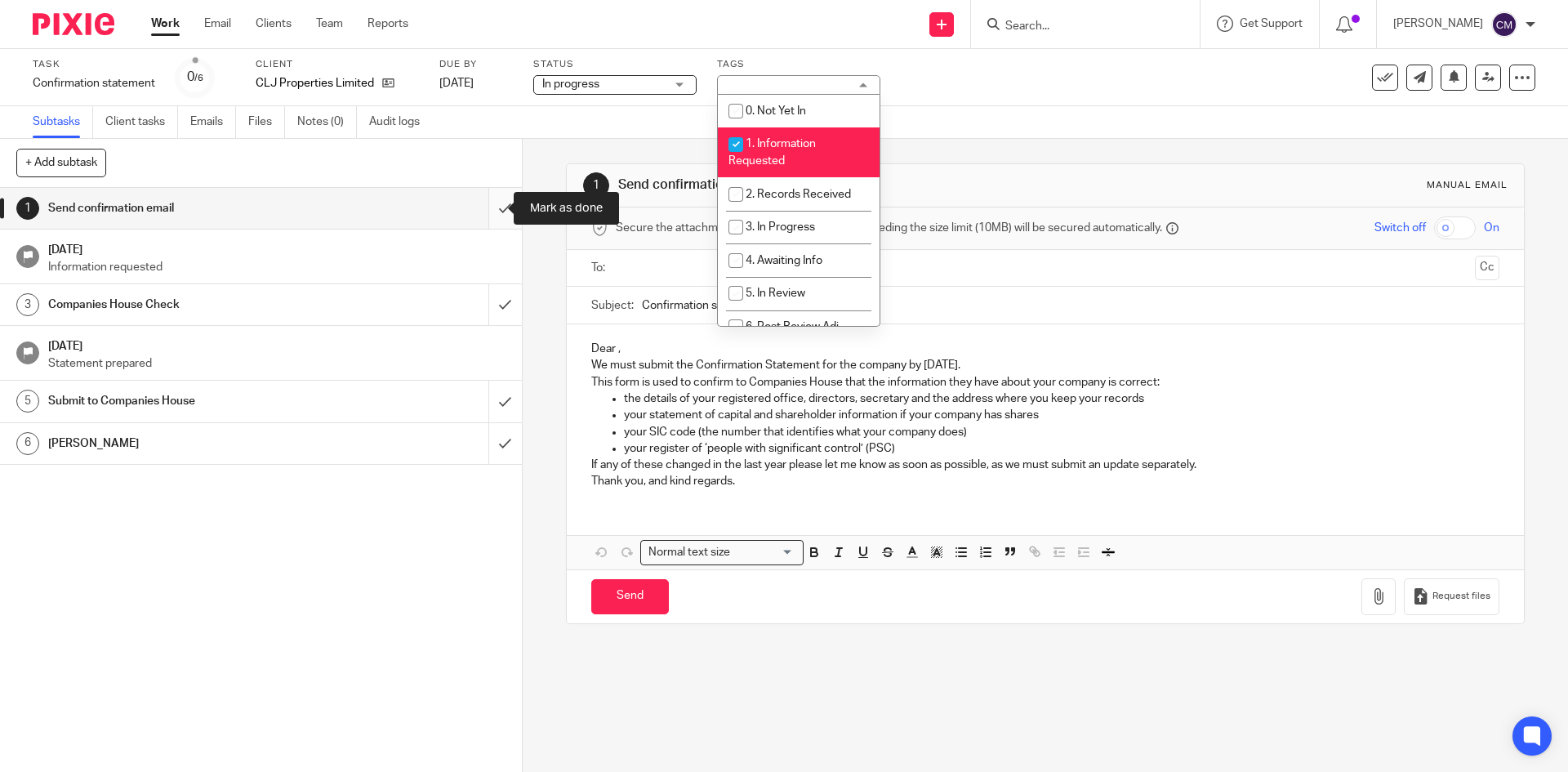
click at [491, 207] on input "submit" at bounding box center [260, 207] width 522 height 41
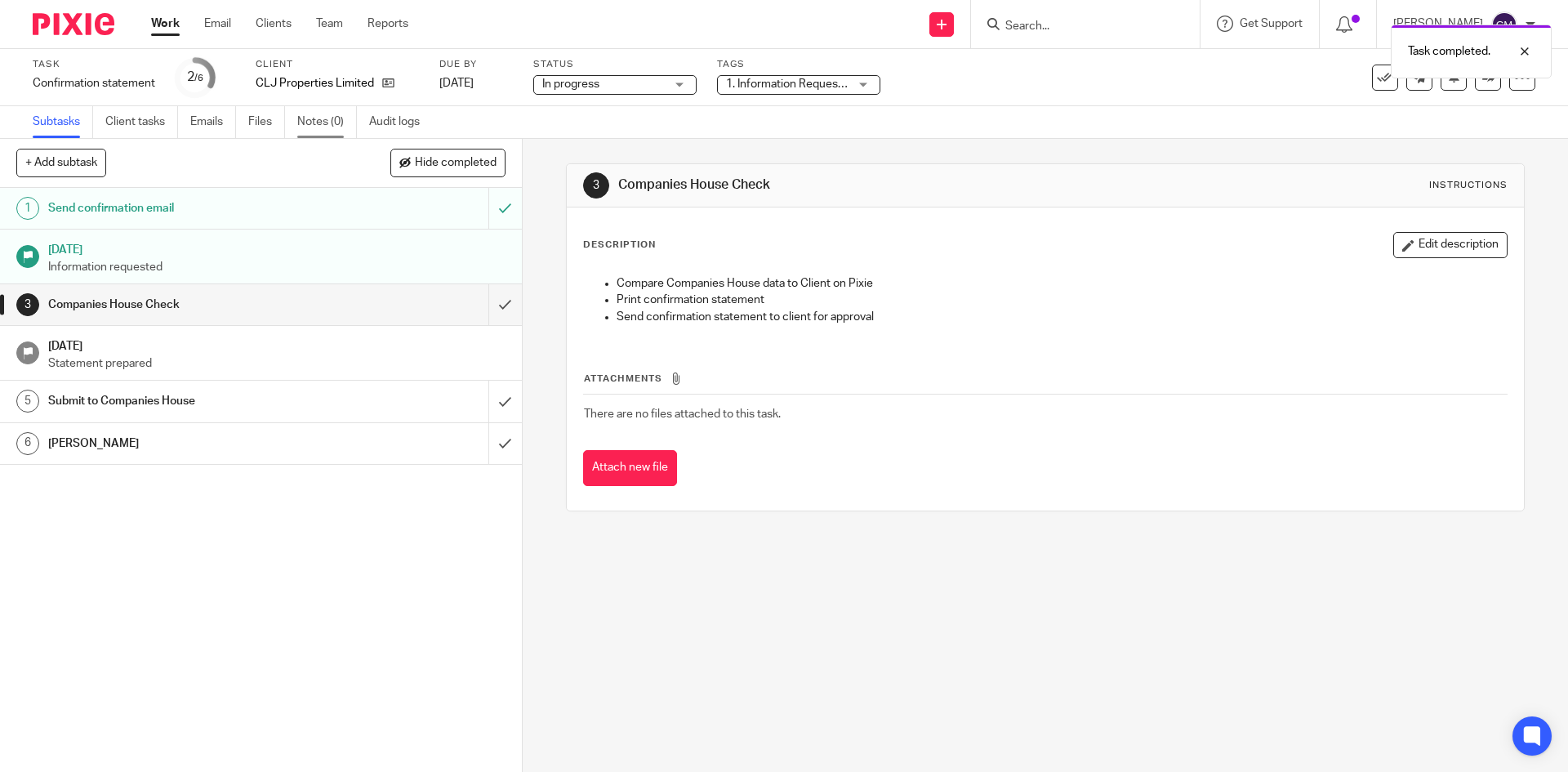
click at [331, 124] on link "Notes (0)" at bounding box center [327, 122] width 60 height 32
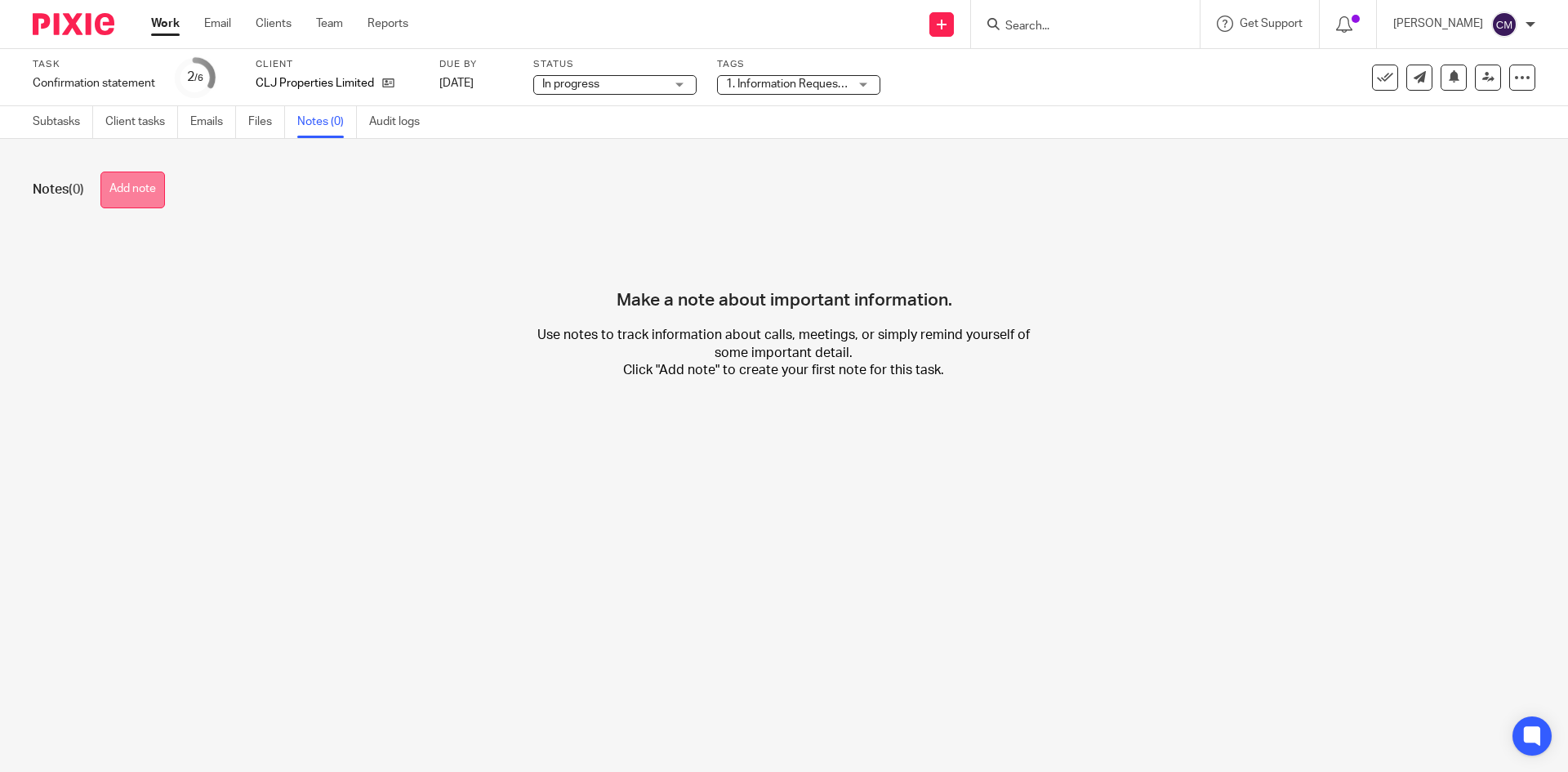
click at [158, 187] on button "Add note" at bounding box center [133, 190] width 65 height 37
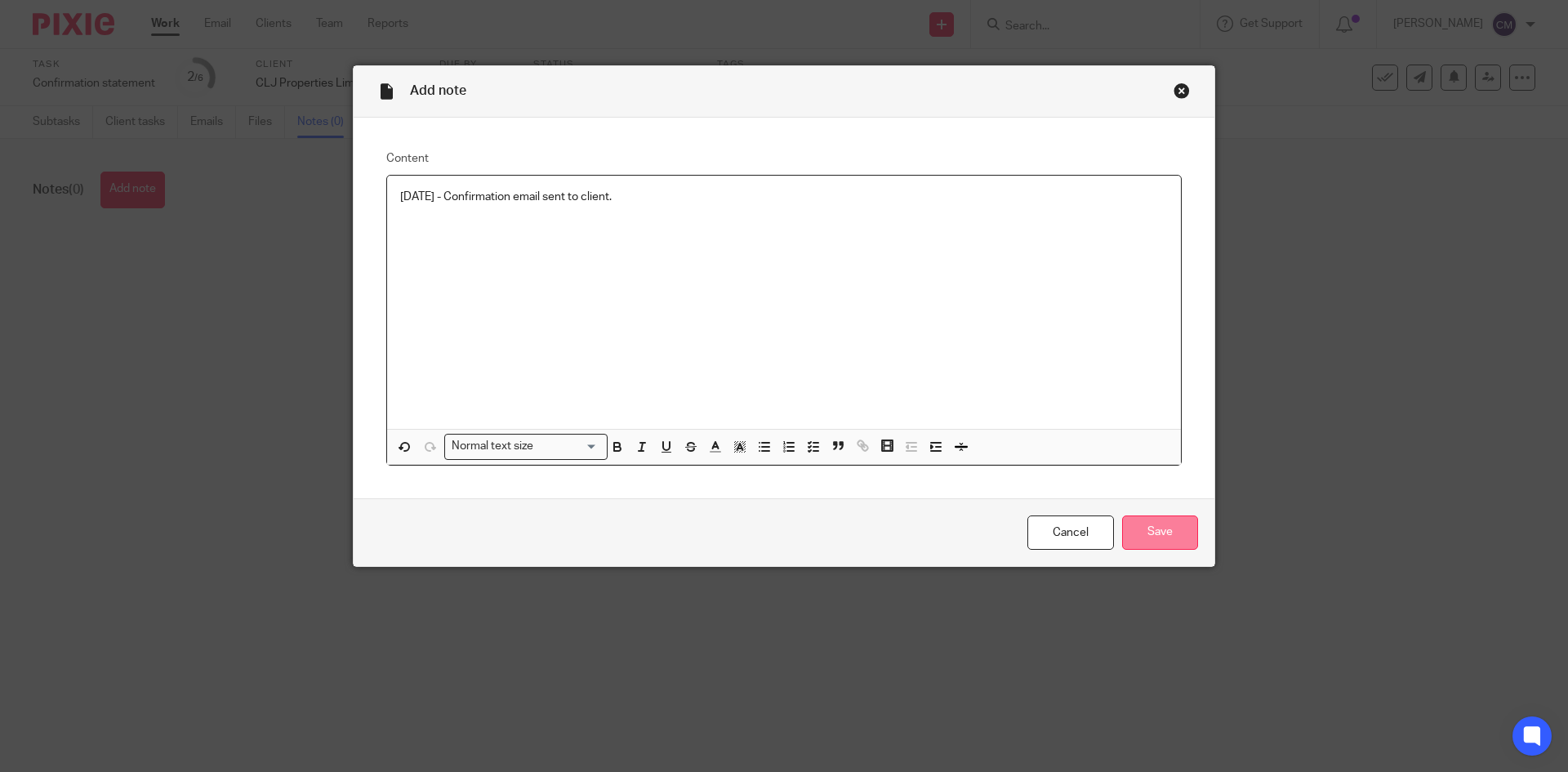
click at [1139, 523] on input "Save" at bounding box center [1160, 533] width 76 height 35
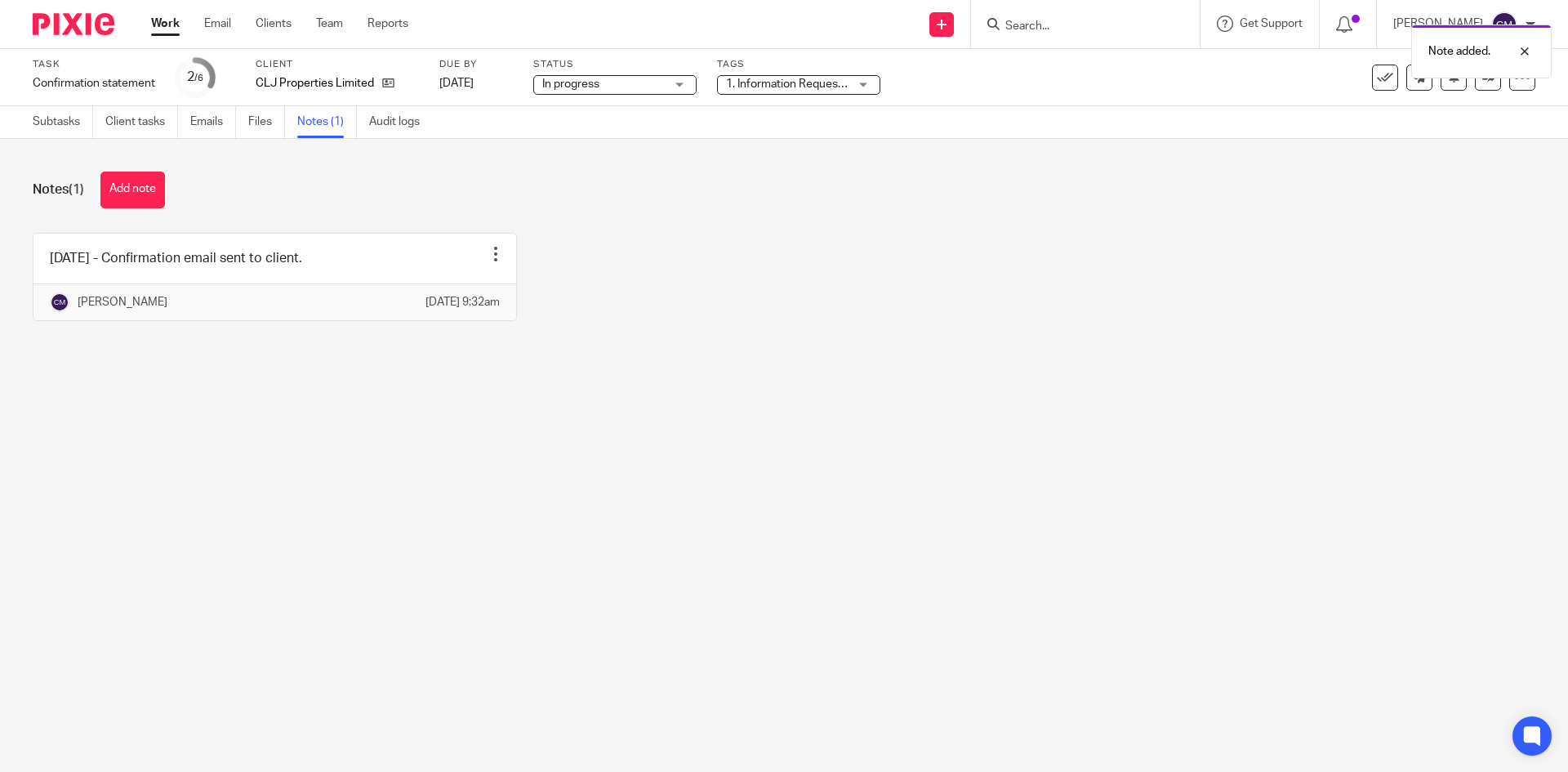
click at [166, 20] on link "Work" at bounding box center [165, 24] width 29 height 16
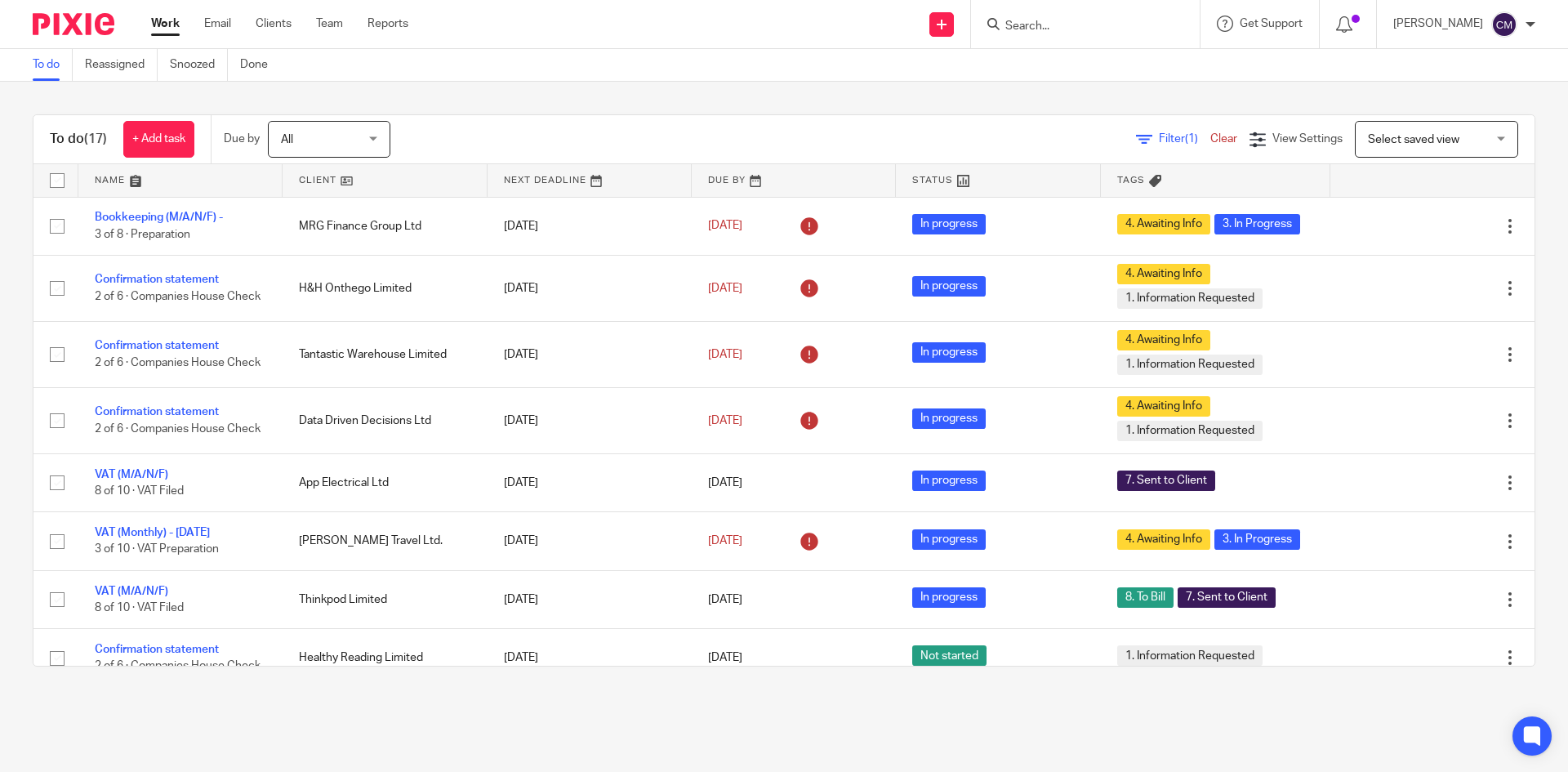
click at [1362, 5] on div at bounding box center [1348, 24] width 57 height 48
click at [1353, 31] on icon at bounding box center [1345, 24] width 16 height 16
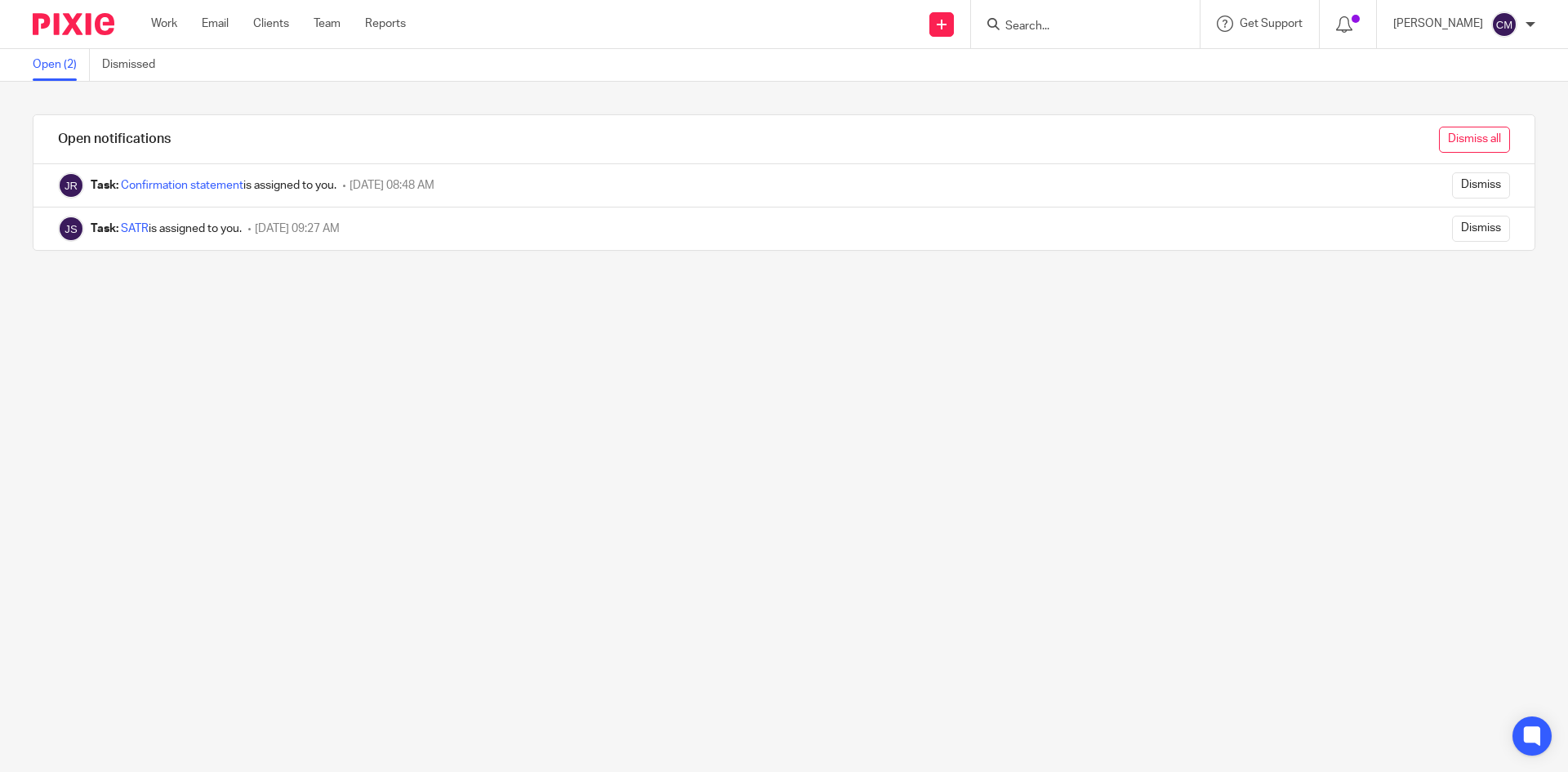
click at [1442, 144] on input "Dismiss all" at bounding box center [1474, 140] width 71 height 26
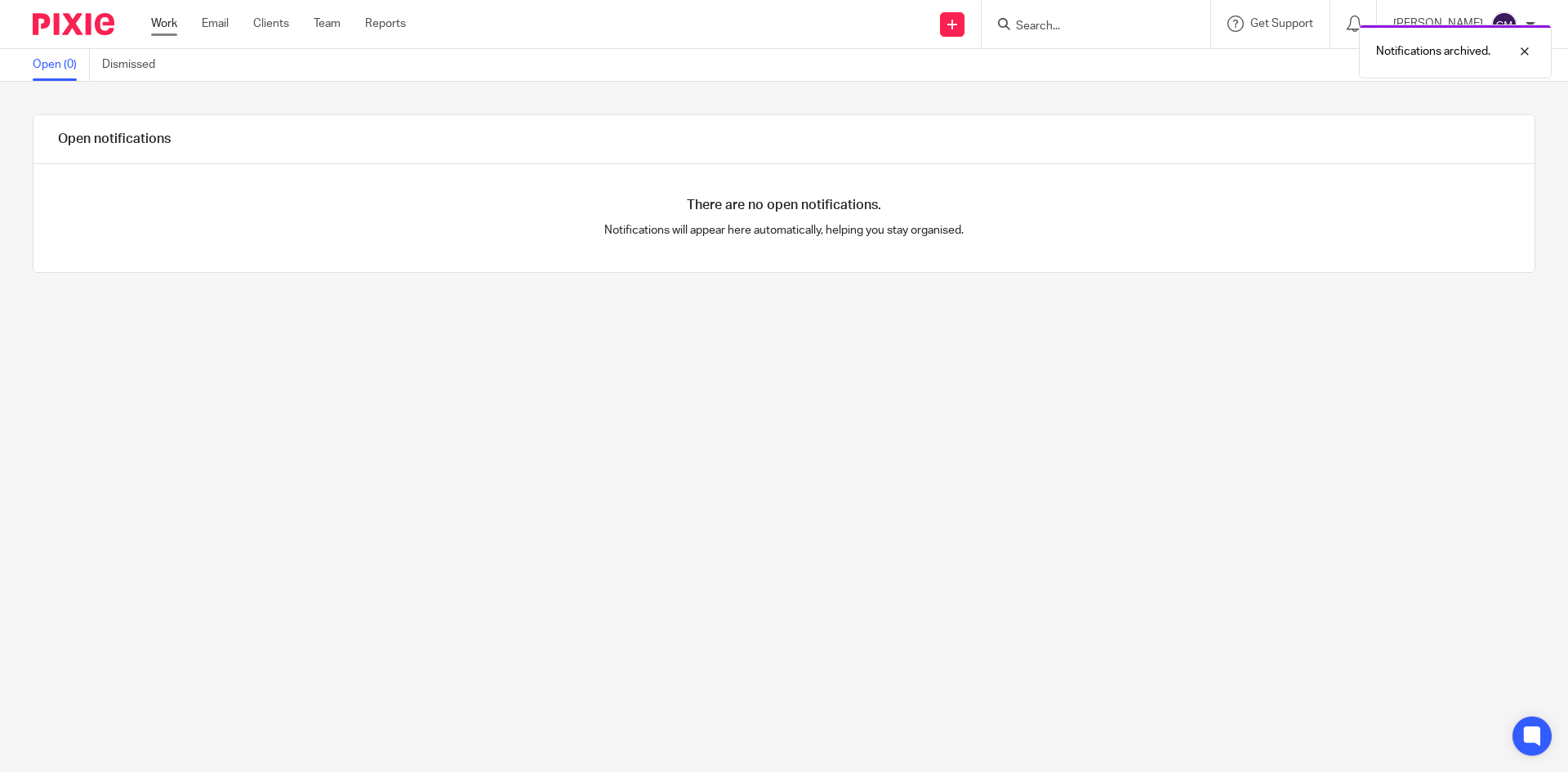
click at [170, 24] on link "Work" at bounding box center [164, 24] width 26 height 16
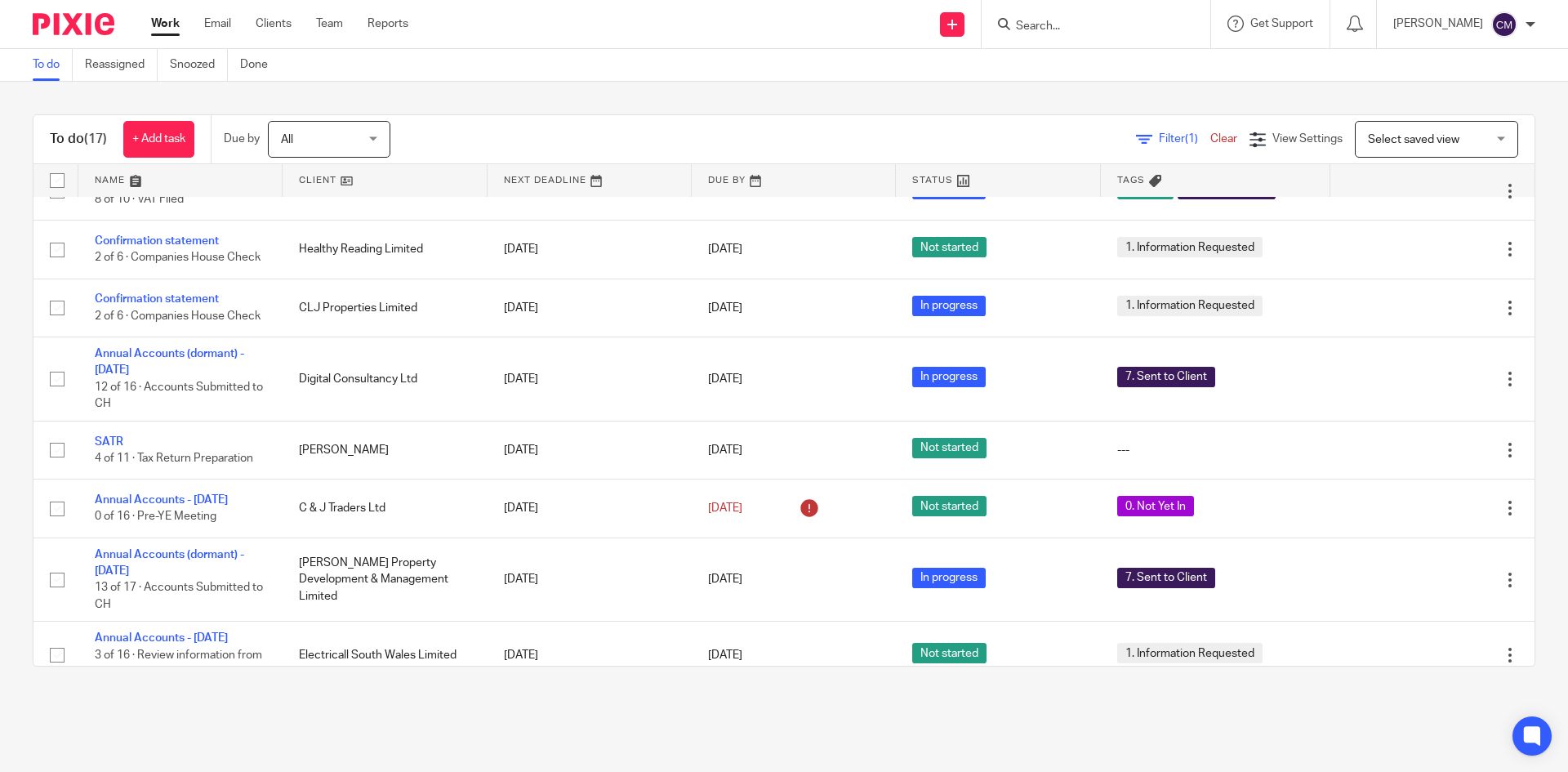
scroll to position [490, 0]
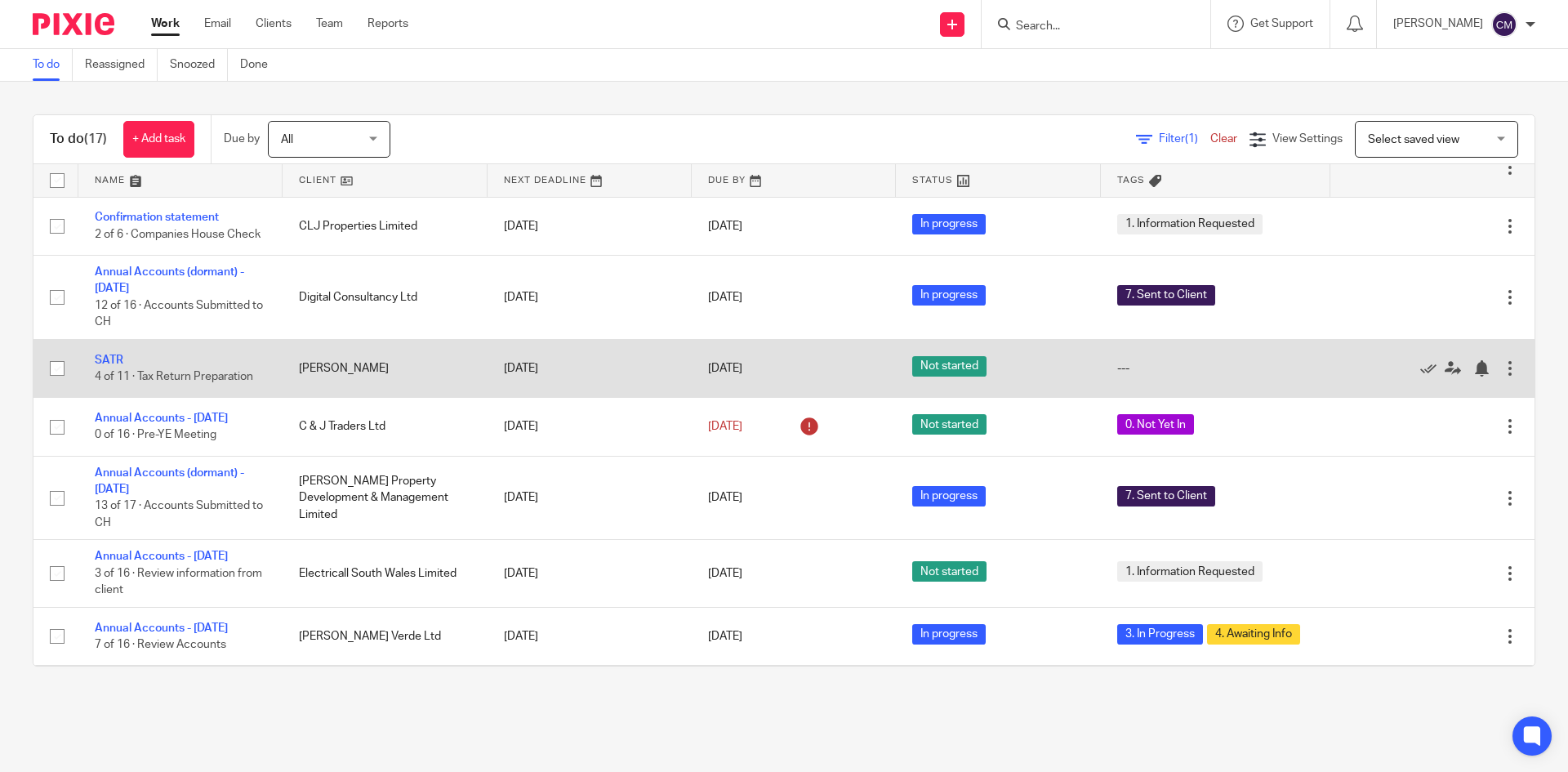
click at [107, 375] on td "SATR 4 of 11 · Tax Return Preparation" at bounding box center [181, 368] width 204 height 58
click at [107, 366] on link "SATR" at bounding box center [109, 359] width 29 height 11
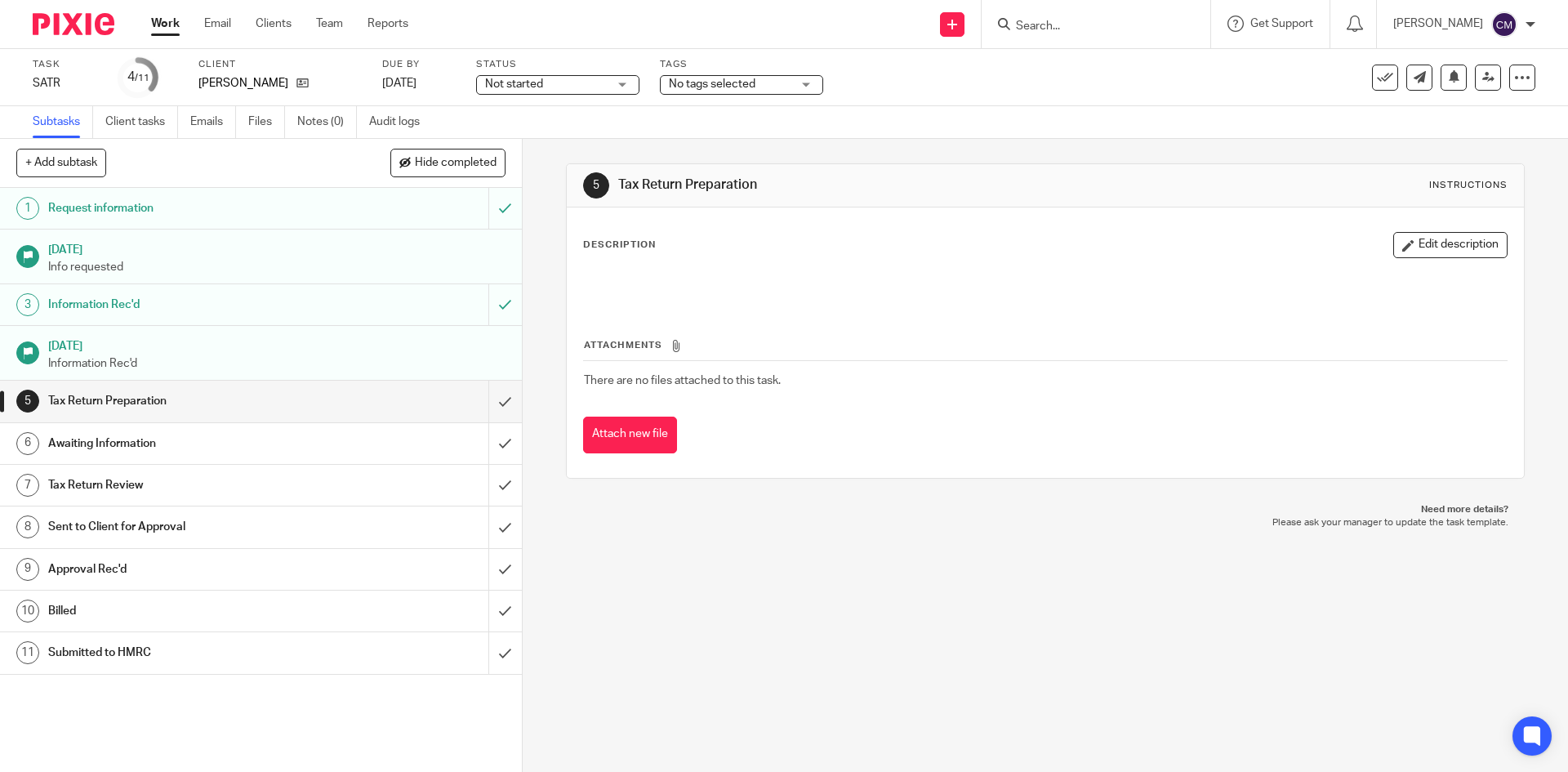
click at [611, 87] on div "Not started Not started" at bounding box center [558, 85] width 164 height 20
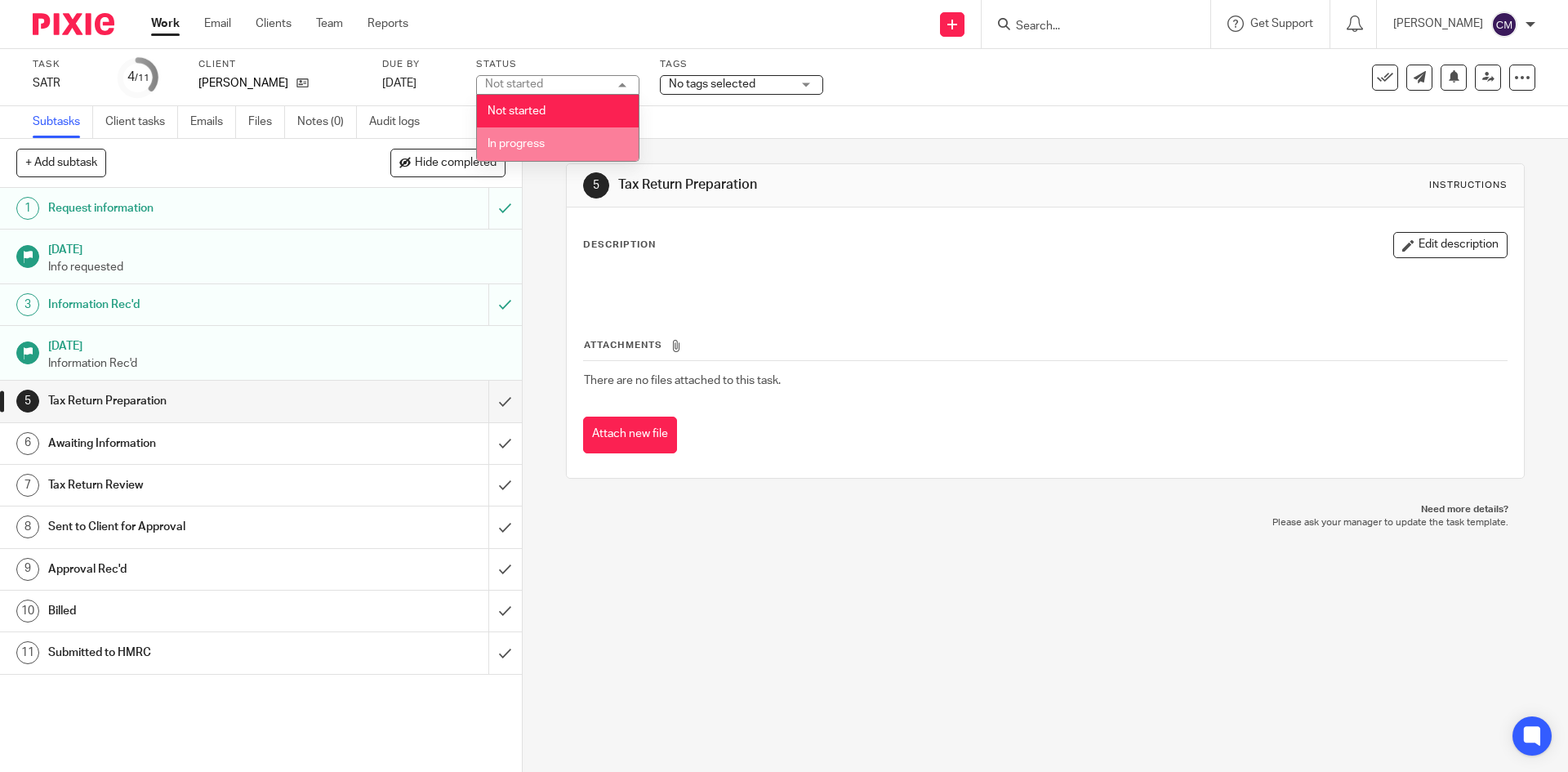
click at [567, 137] on li "In progress" at bounding box center [558, 145] width 162 height 34
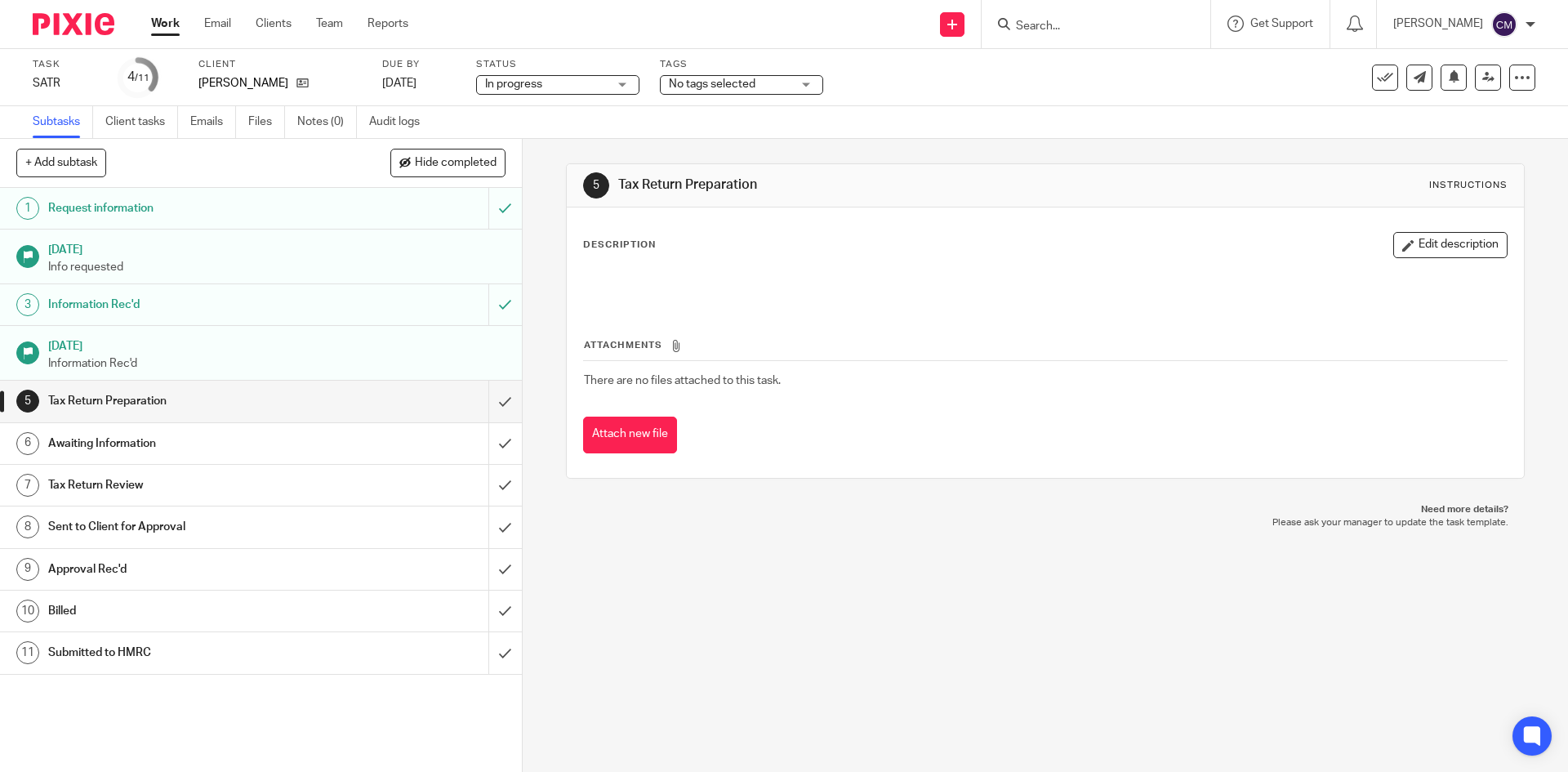
click at [695, 76] on span "No tags selected" at bounding box center [730, 84] width 123 height 17
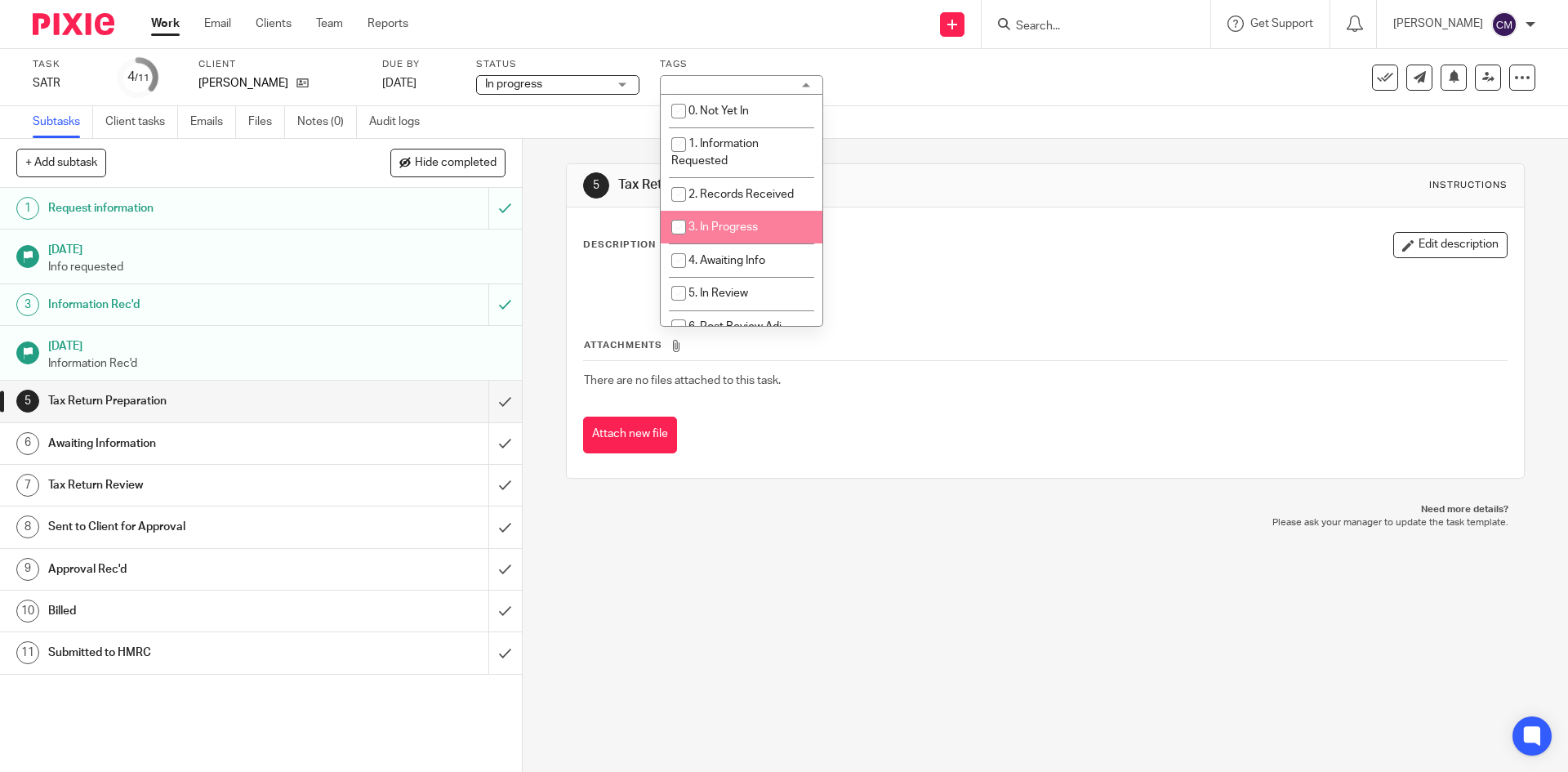
click at [725, 225] on span "3. In Progress" at bounding box center [723, 226] width 70 height 11
checkbox input "true"
click at [1194, 303] on div at bounding box center [1044, 285] width 939 height 37
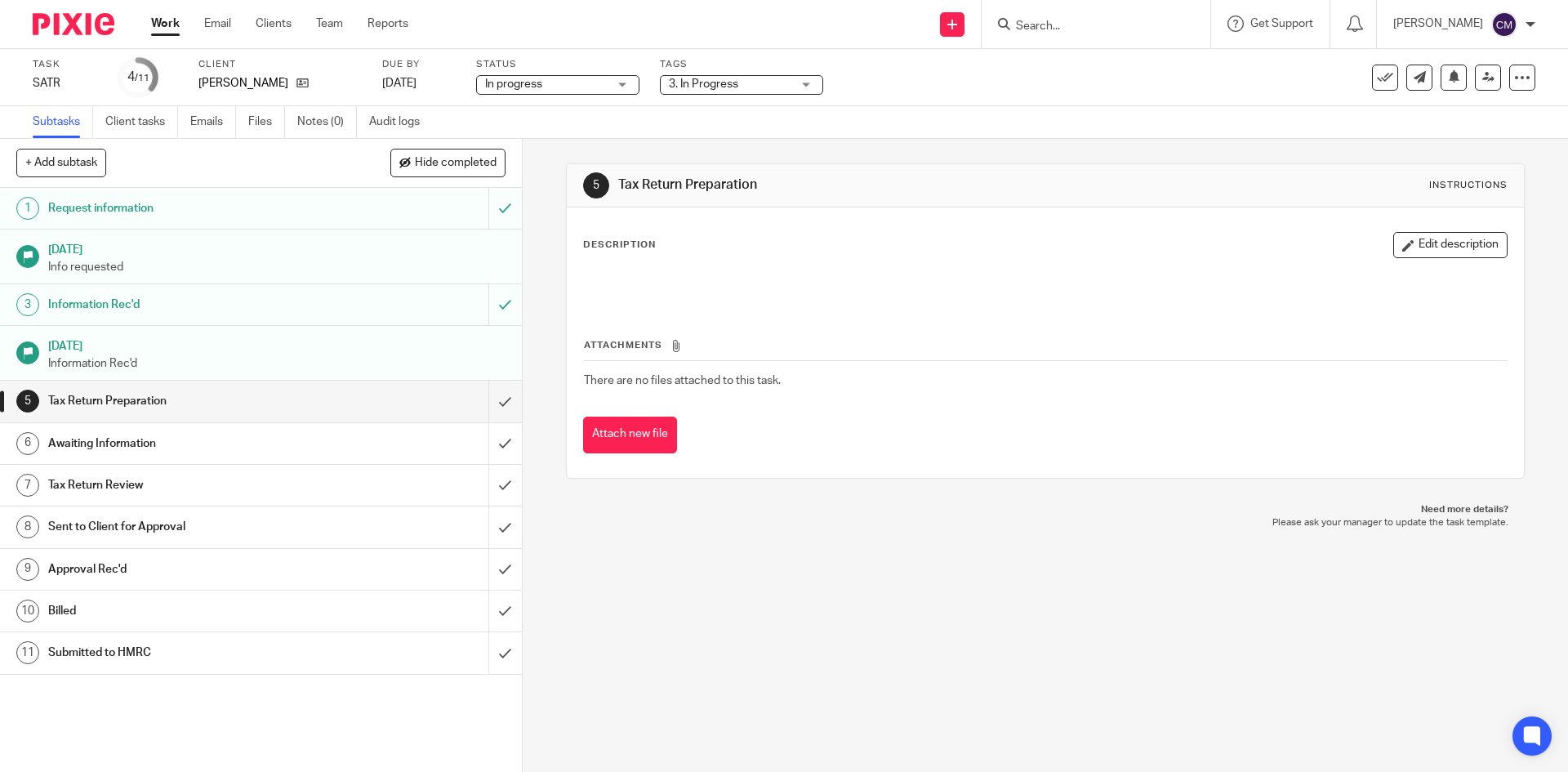
click at [168, 29] on link "Work" at bounding box center [165, 24] width 29 height 16
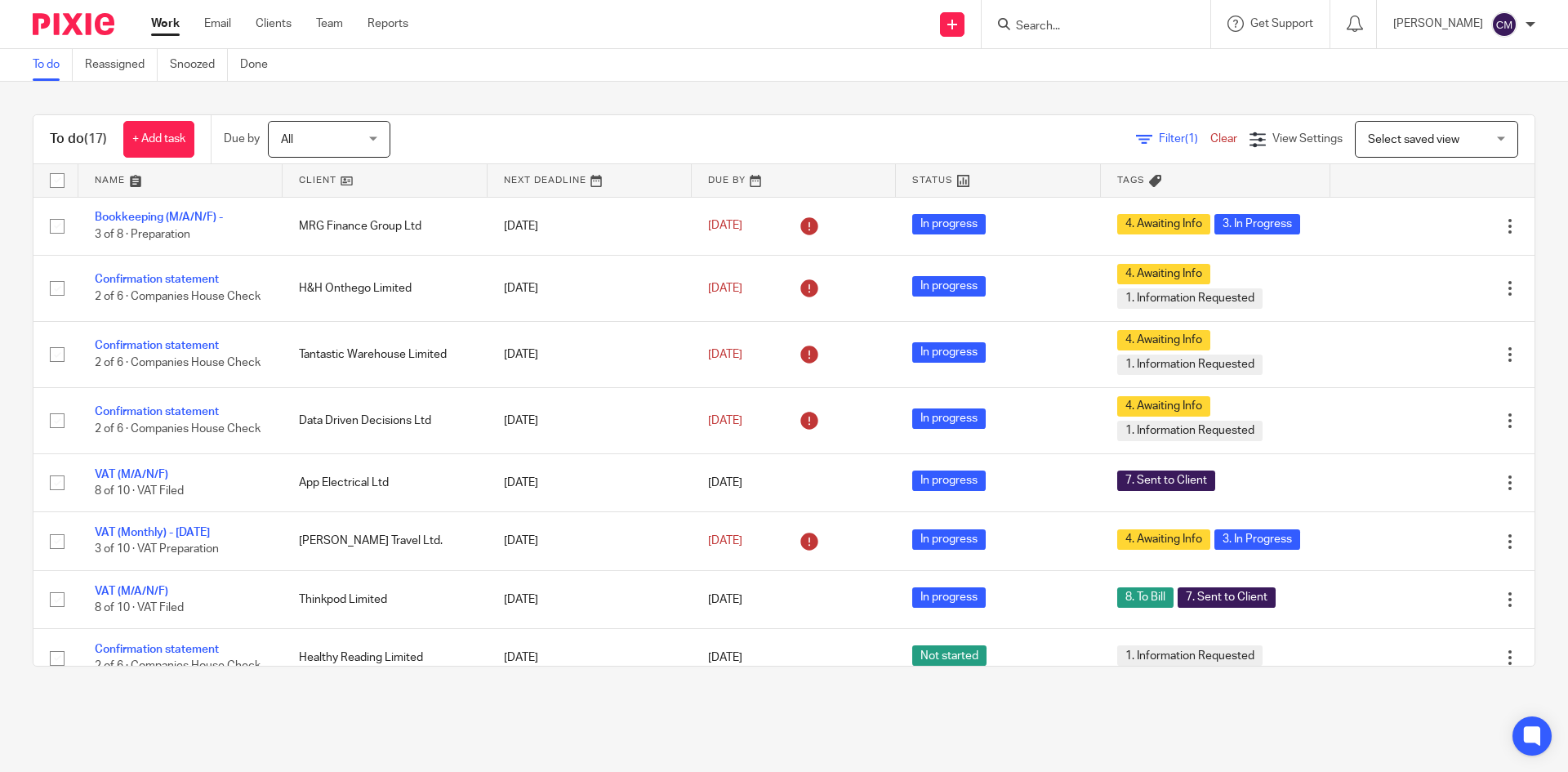
click at [158, 16] on link "Work" at bounding box center [165, 24] width 29 height 16
